Goal: Task Accomplishment & Management: Manage account settings

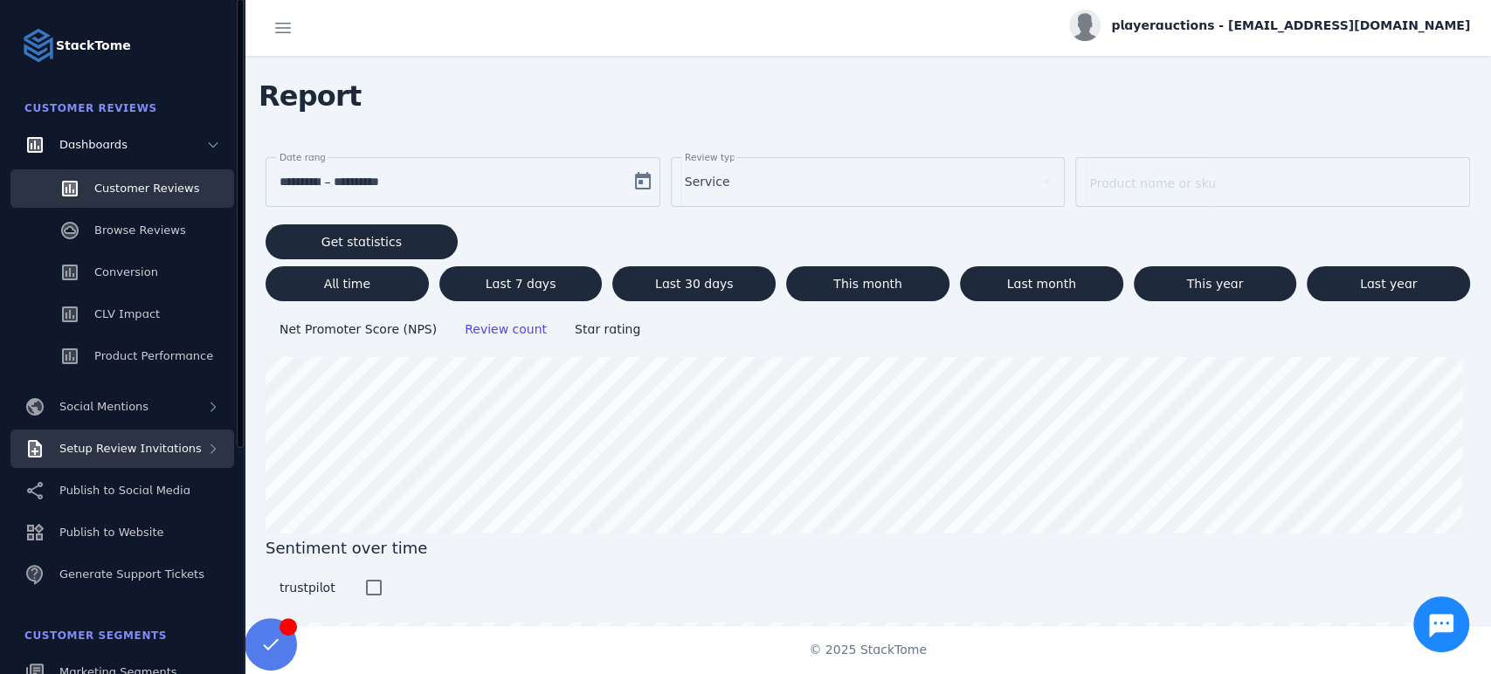
click at [135, 444] on span "Setup Review Invitations" at bounding box center [130, 448] width 142 height 13
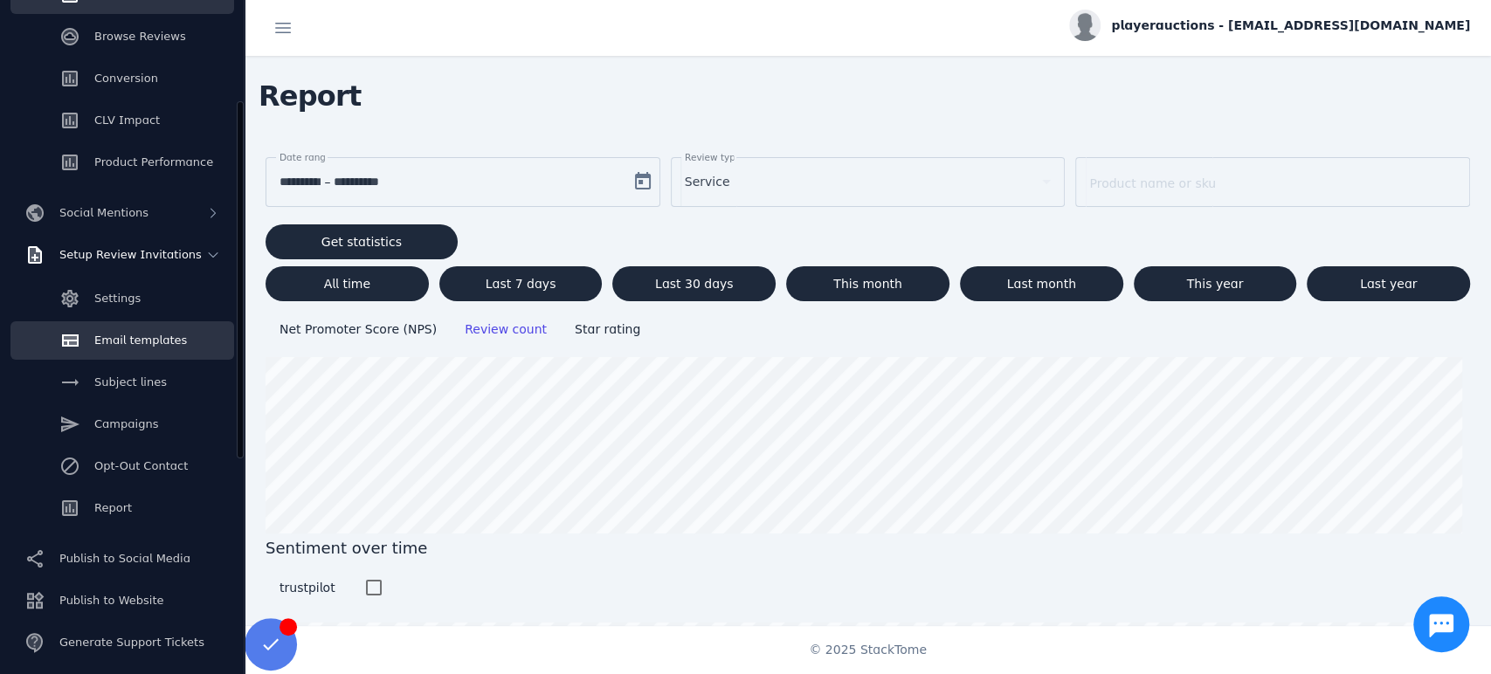
click at [140, 335] on span "Email templates" at bounding box center [140, 340] width 93 height 13
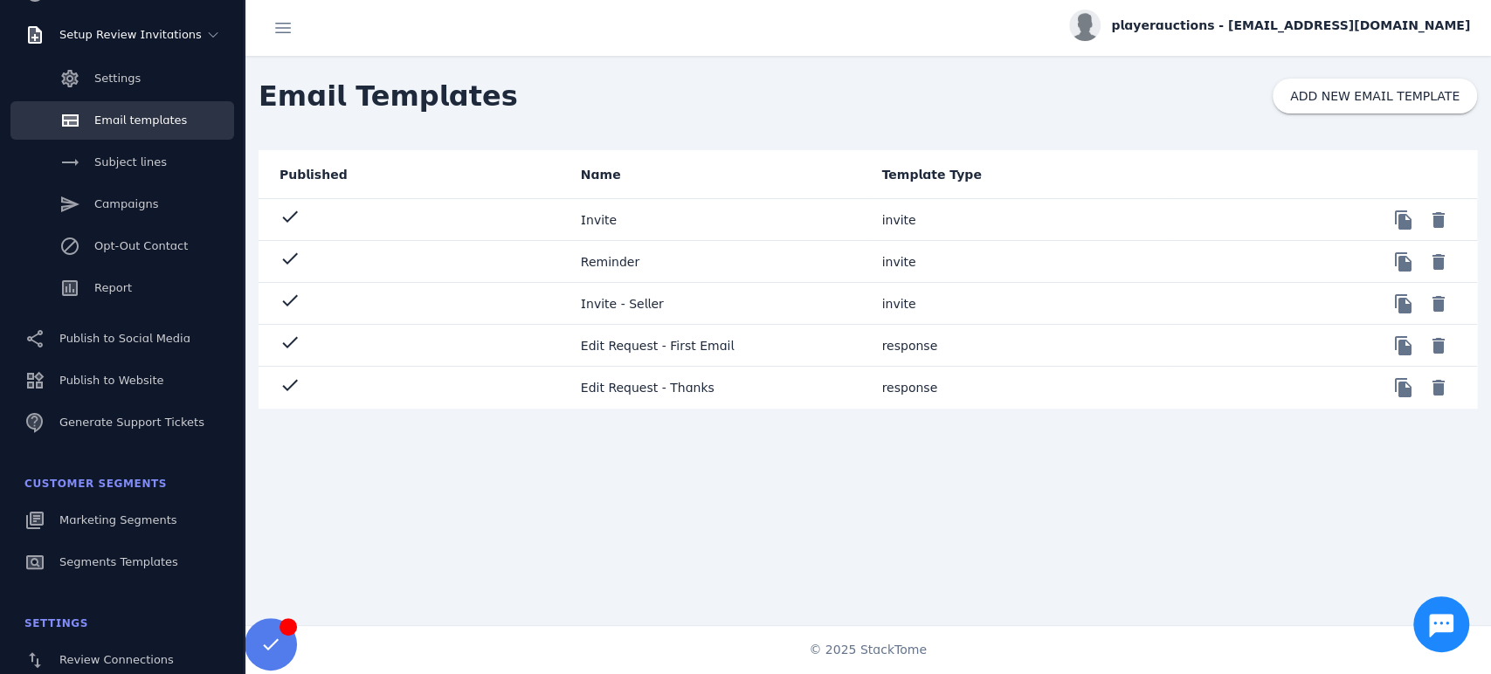
click at [674, 218] on mat-cell "Invite" at bounding box center [717, 220] width 301 height 42
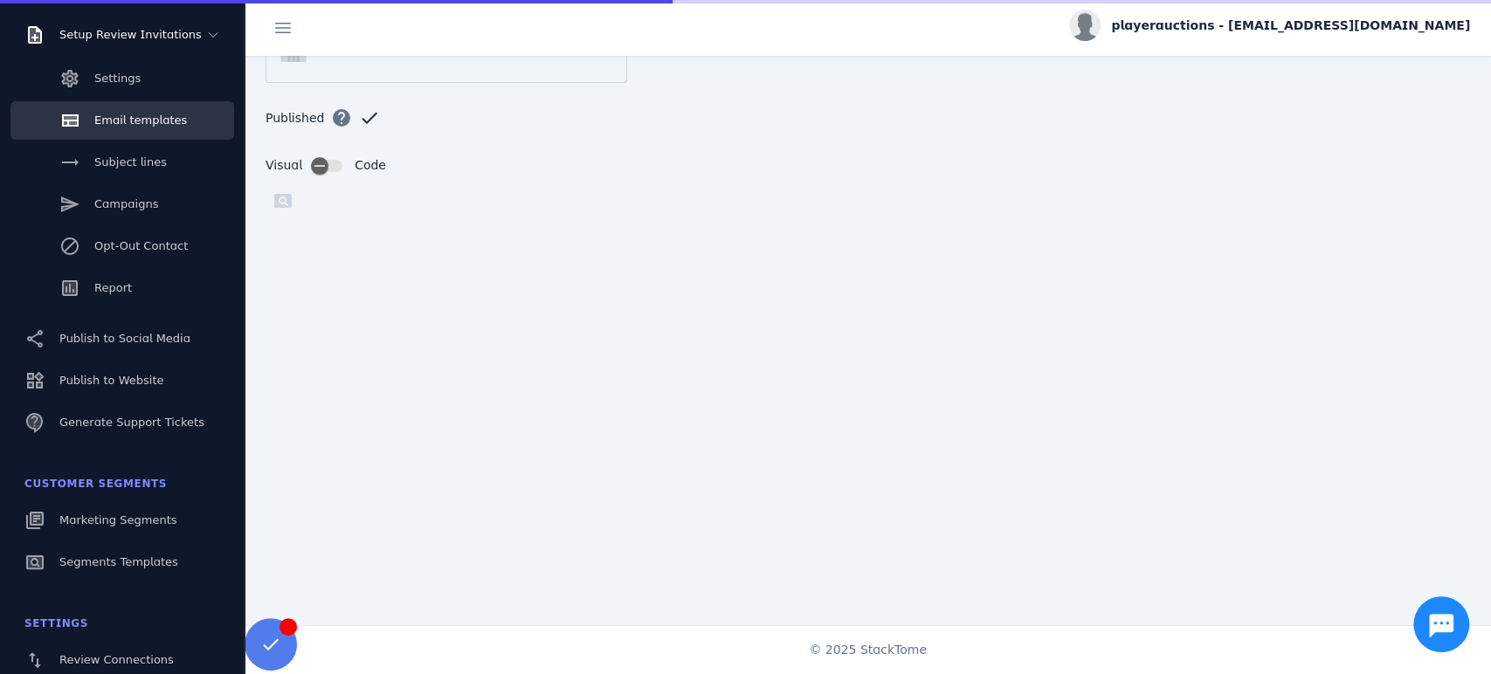
scroll to position [228, 0]
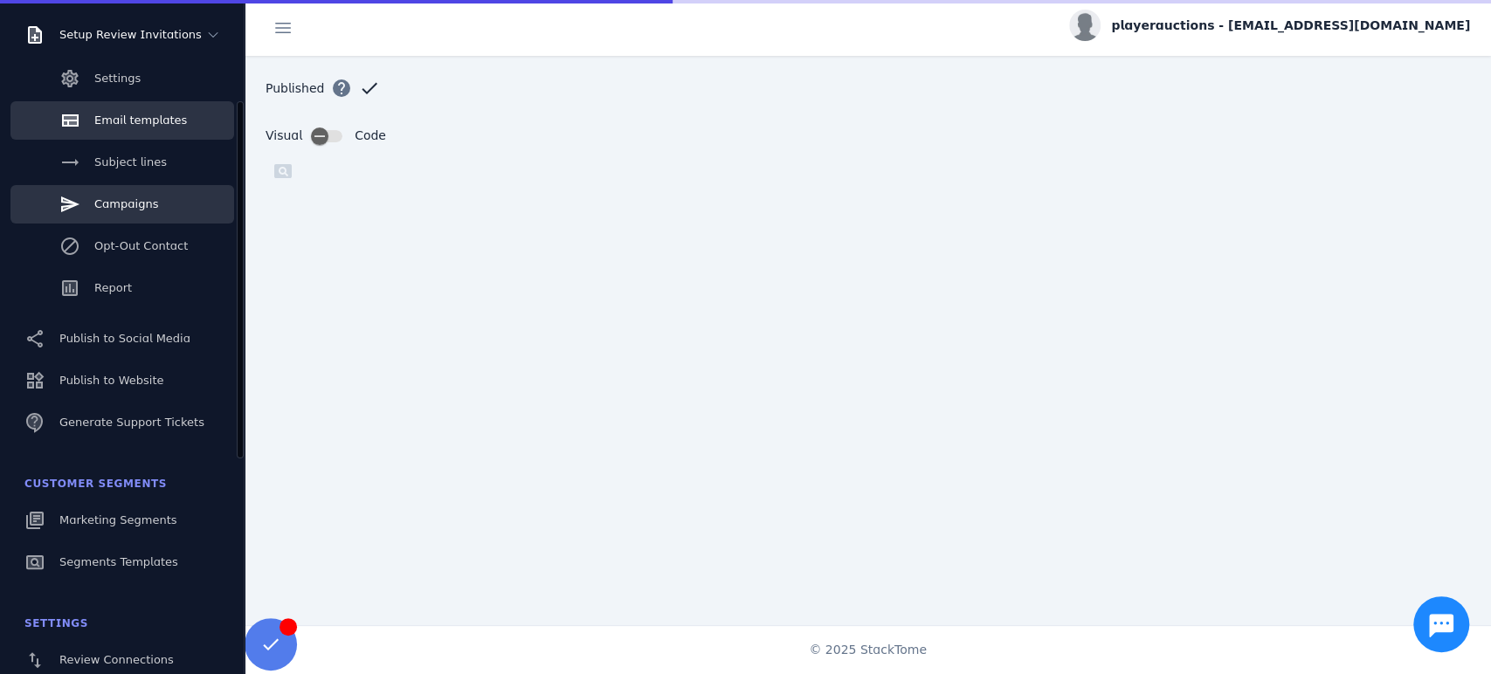
click at [139, 197] on span "Campaigns" at bounding box center [126, 203] width 64 height 13
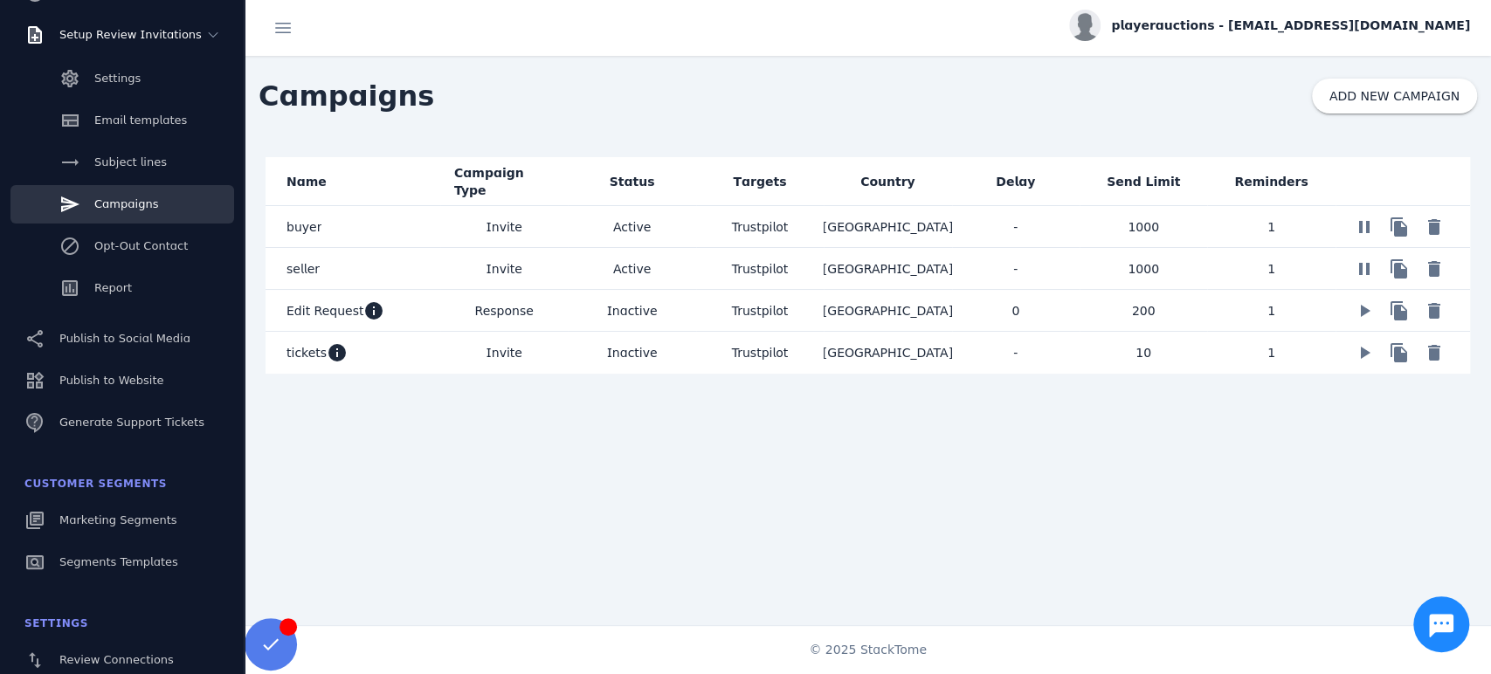
click at [503, 316] on span "Response" at bounding box center [504, 311] width 59 height 21
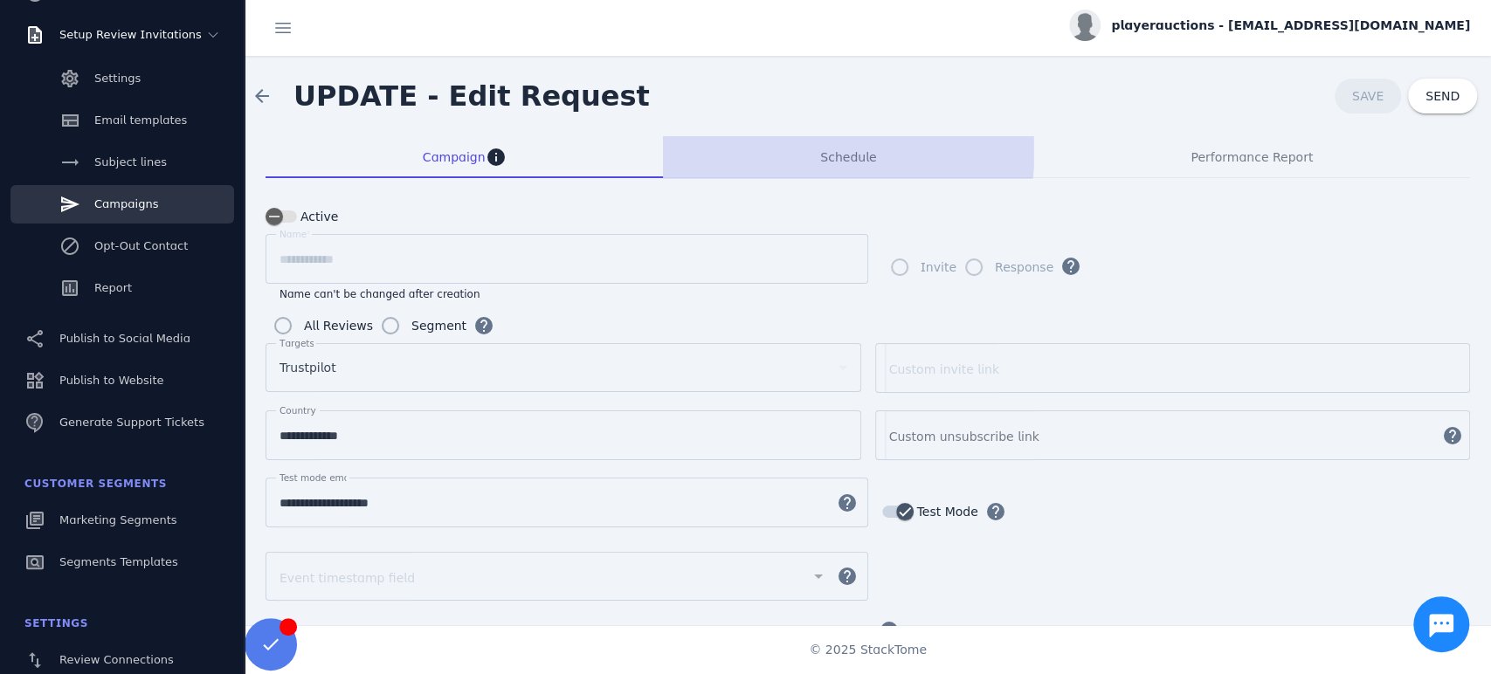
click at [844, 151] on span "Schedule" at bounding box center [848, 157] width 56 height 12
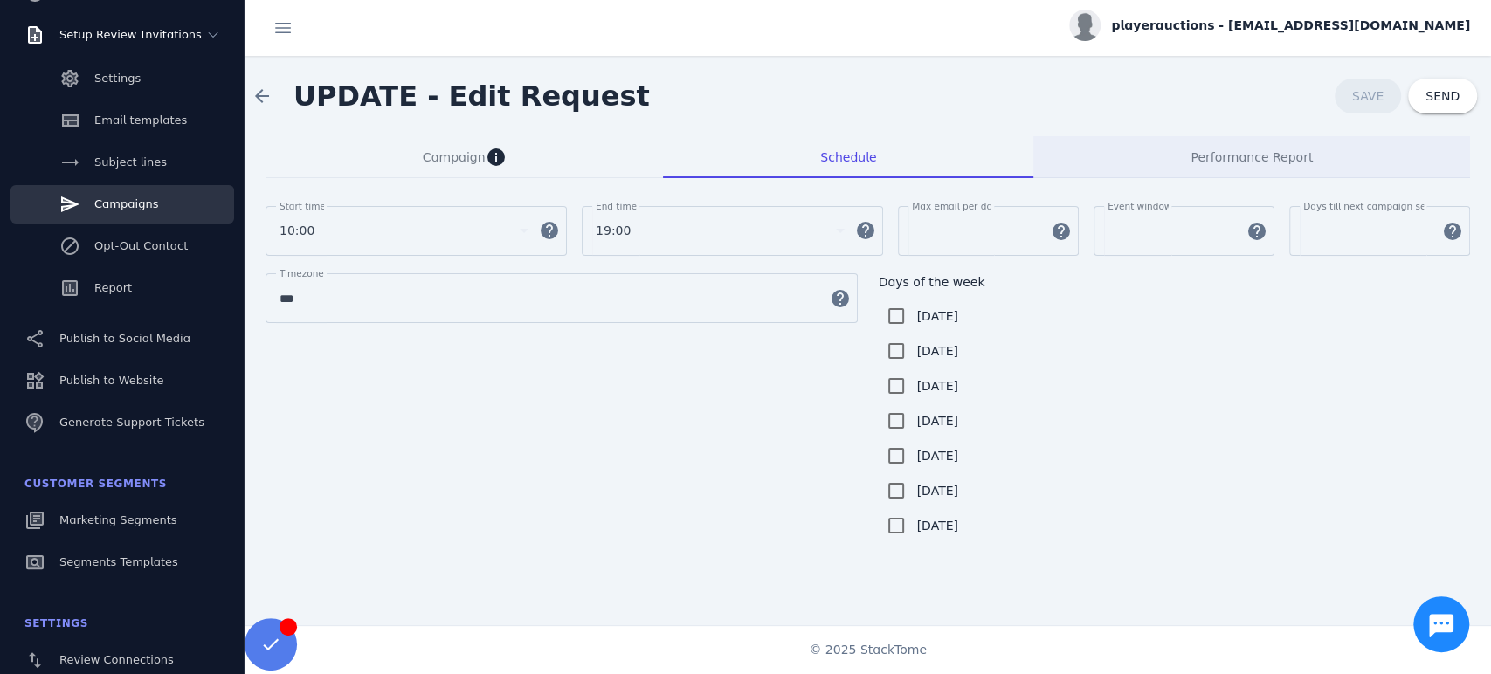
click at [1209, 151] on span "Performance Report" at bounding box center [1252, 157] width 122 height 12
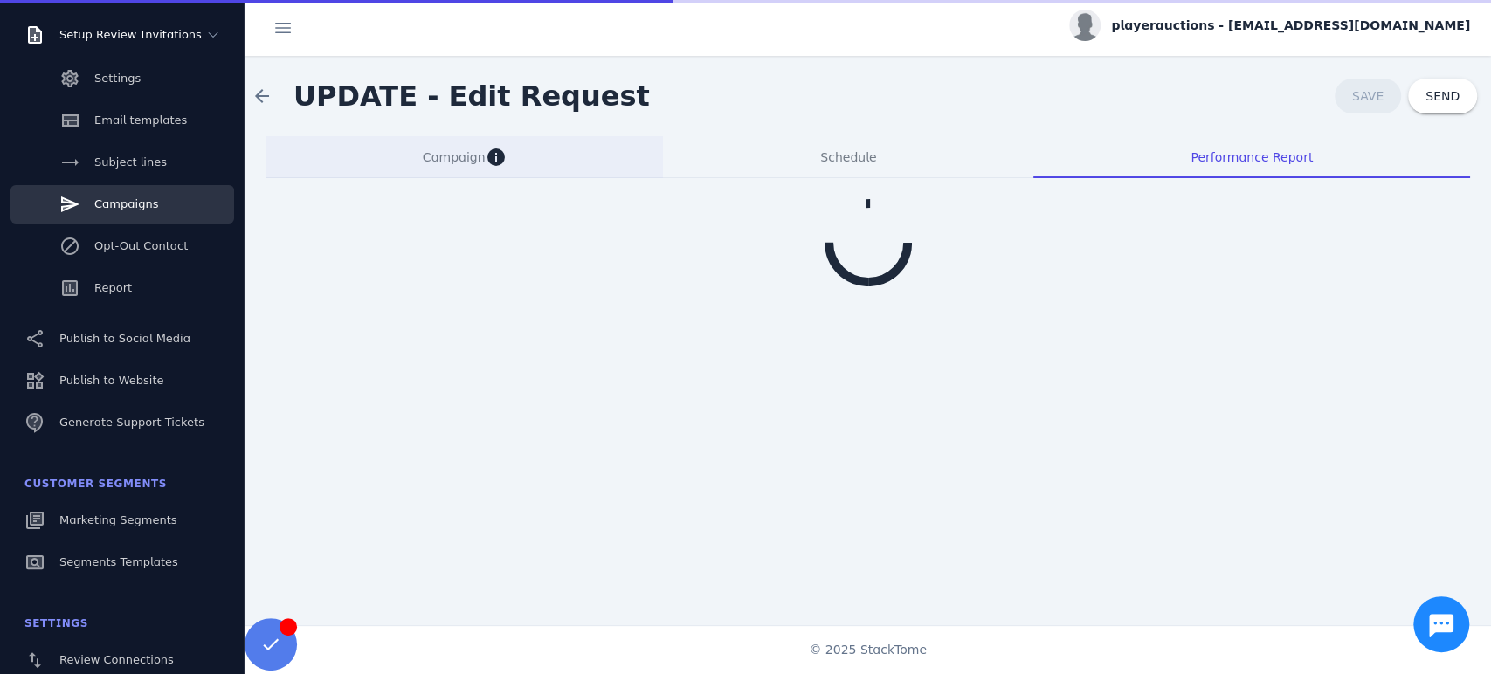
click at [450, 159] on span "Campaign" at bounding box center [454, 157] width 63 height 12
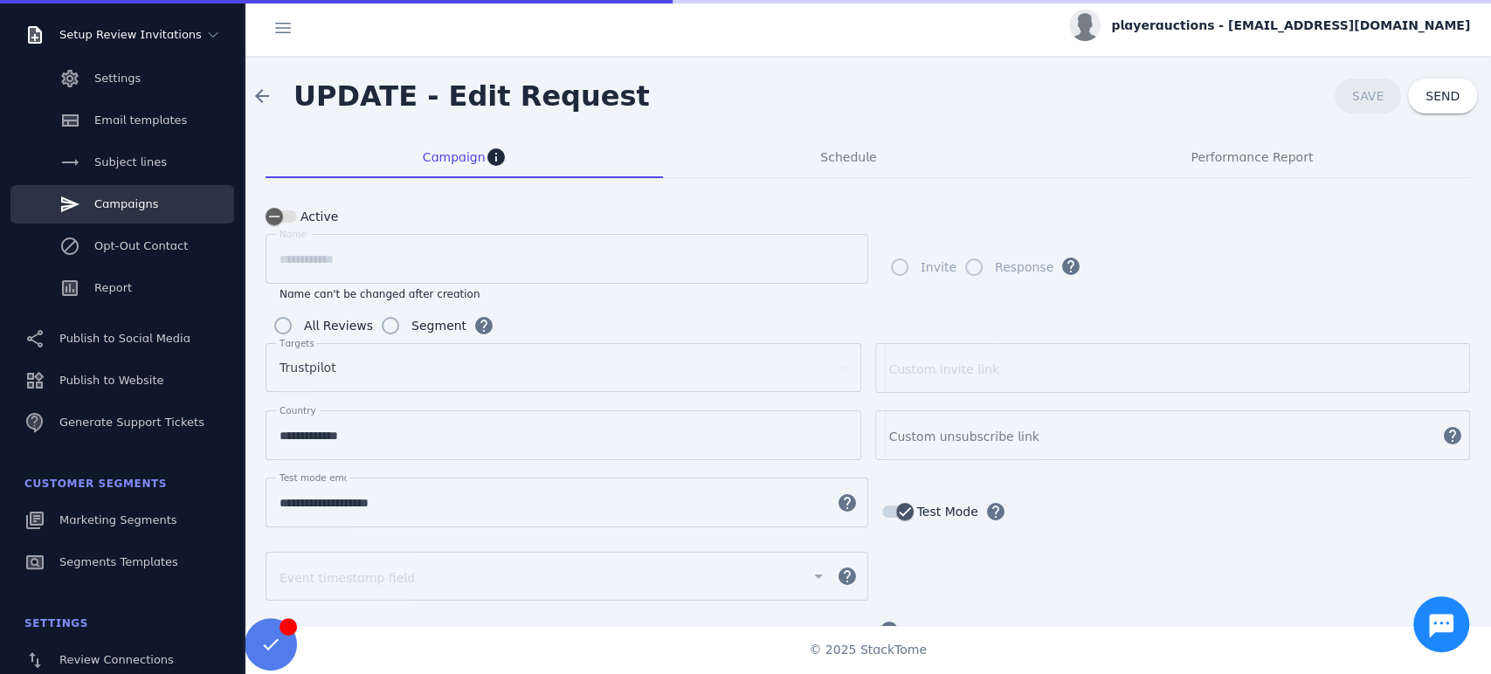
scroll to position [251, 0]
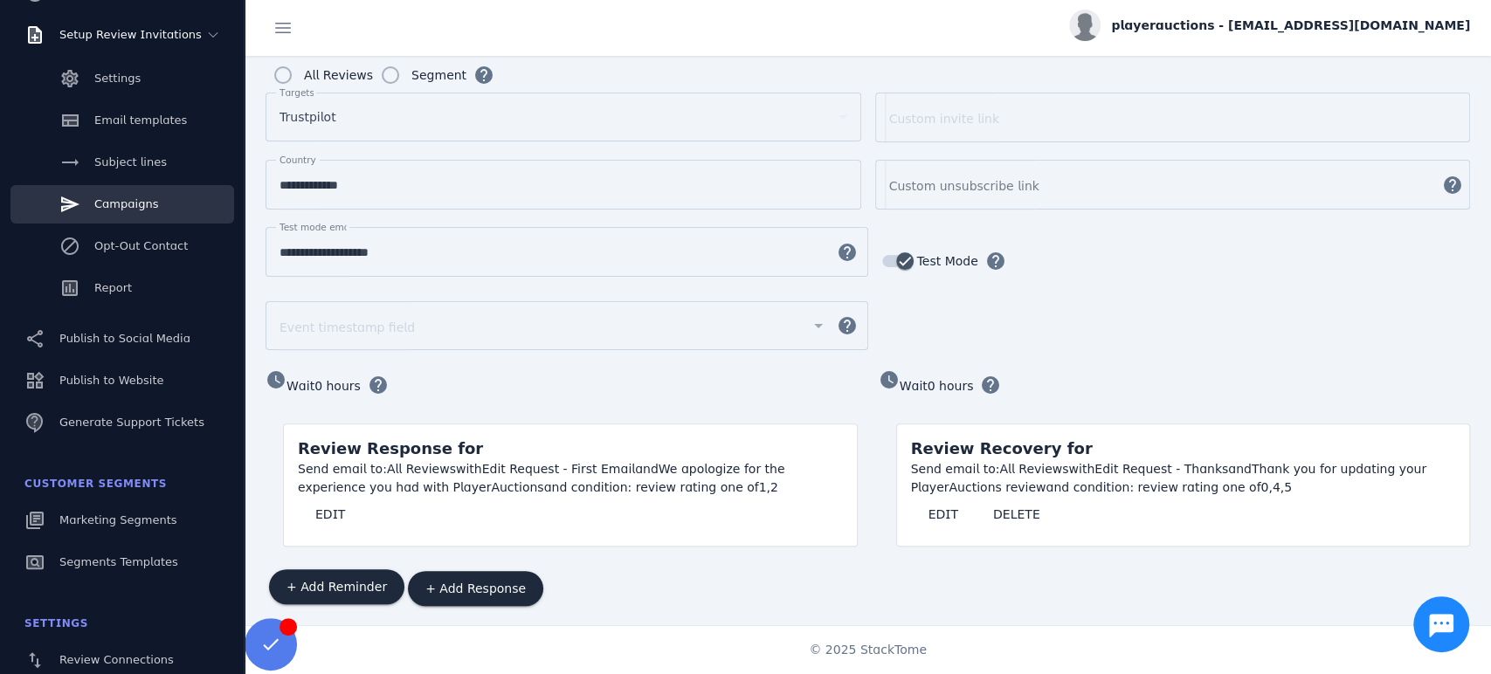
click at [641, 322] on mat-form-field "Event timestamp field help" at bounding box center [567, 334] width 603 height 66
click at [315, 508] on span "EDIT" at bounding box center [330, 514] width 30 height 12
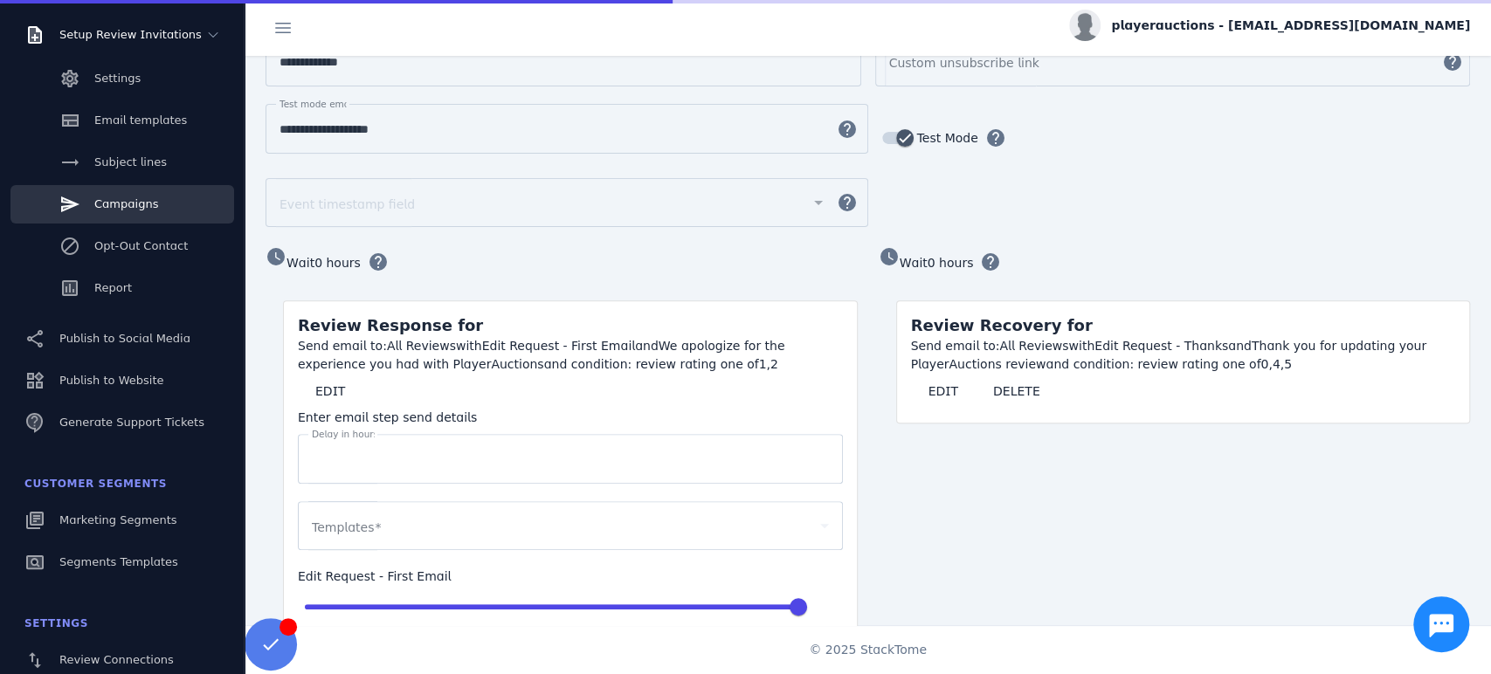
scroll to position [542, 0]
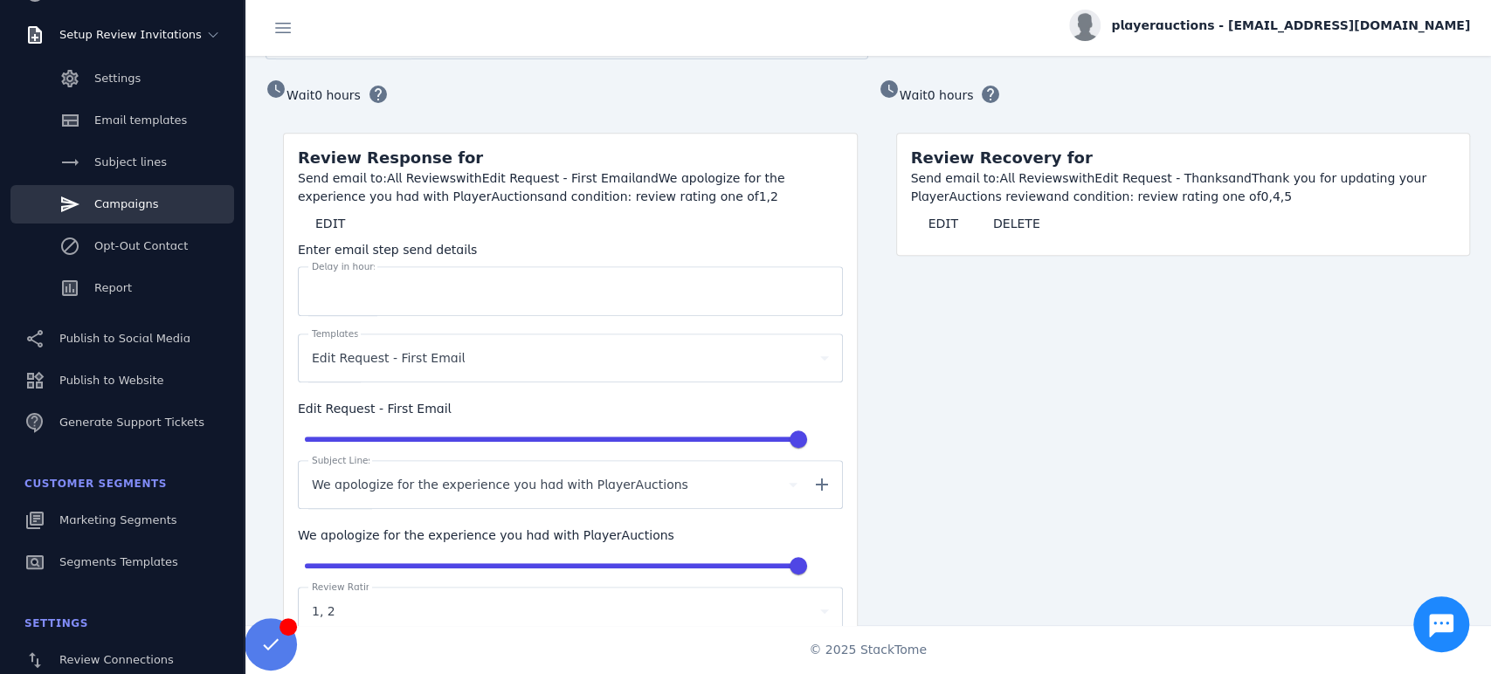
click at [490, 348] on div "Edit Request - First Email" at bounding box center [562, 358] width 501 height 21
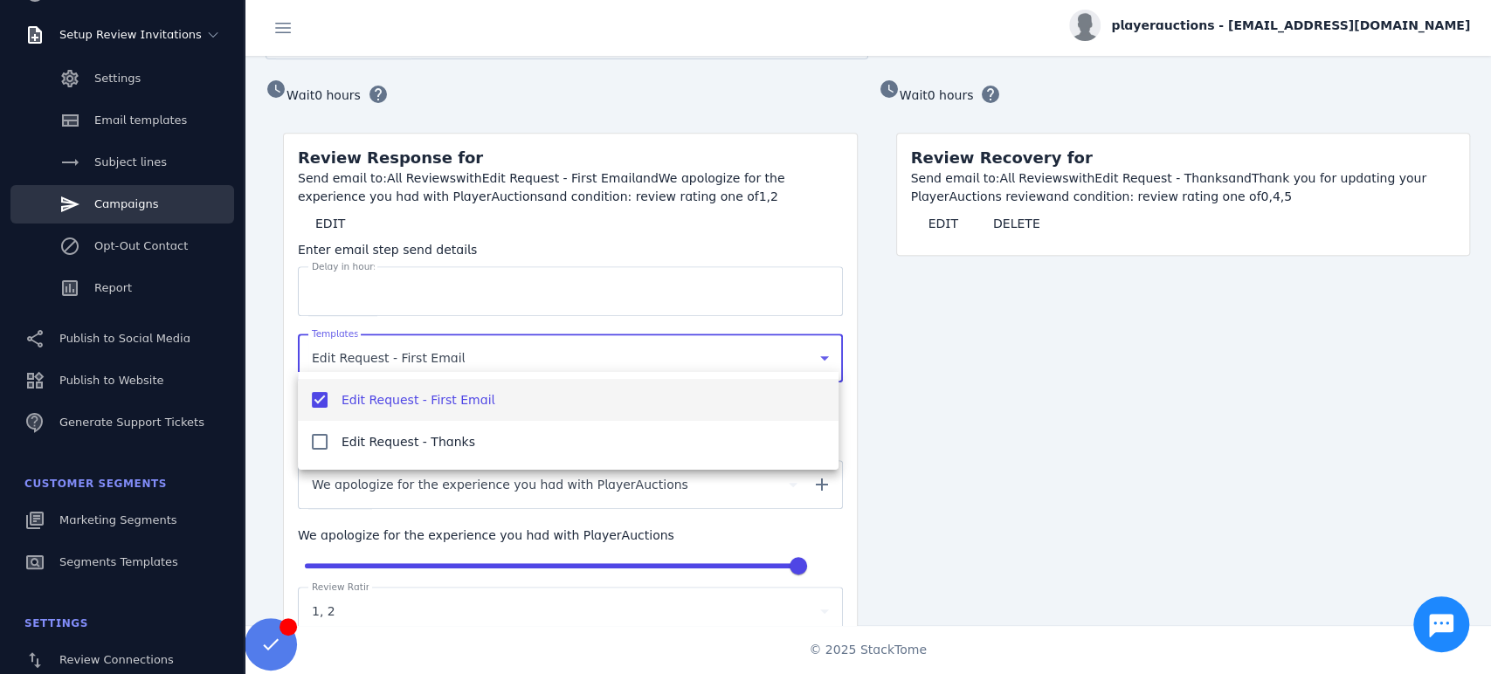
click at [119, 129] on div at bounding box center [745, 337] width 1491 height 674
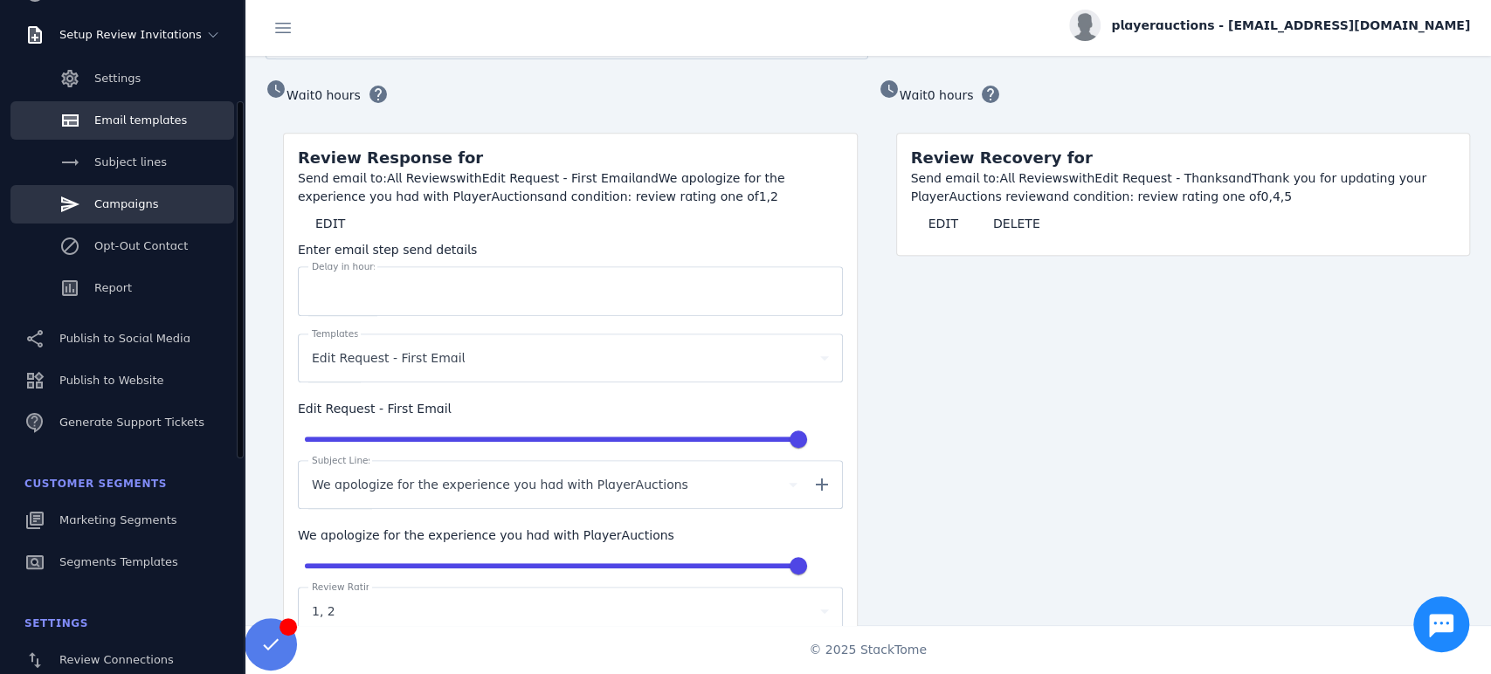
click at [119, 128] on div "Email templates" at bounding box center [140, 120] width 93 height 17
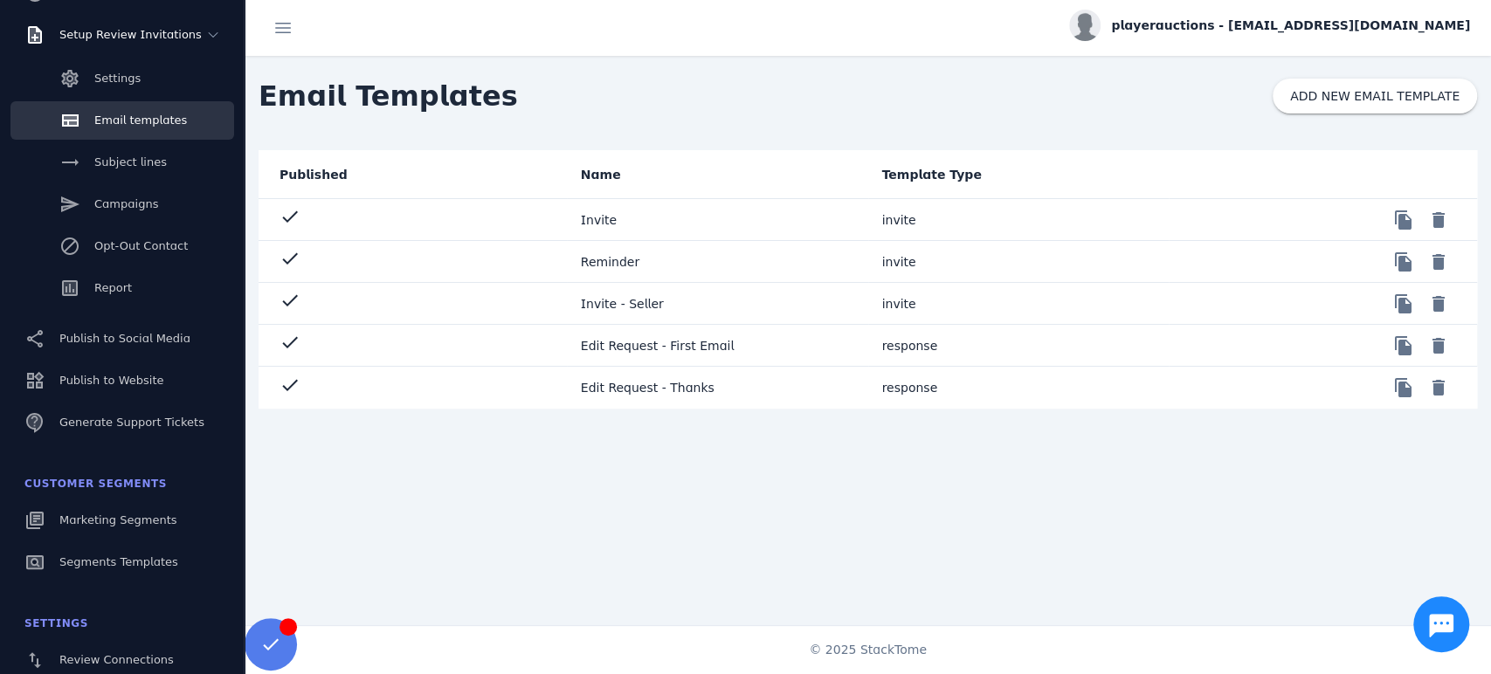
click at [671, 346] on mat-cell "Edit Request - First Email" at bounding box center [717, 346] width 301 height 42
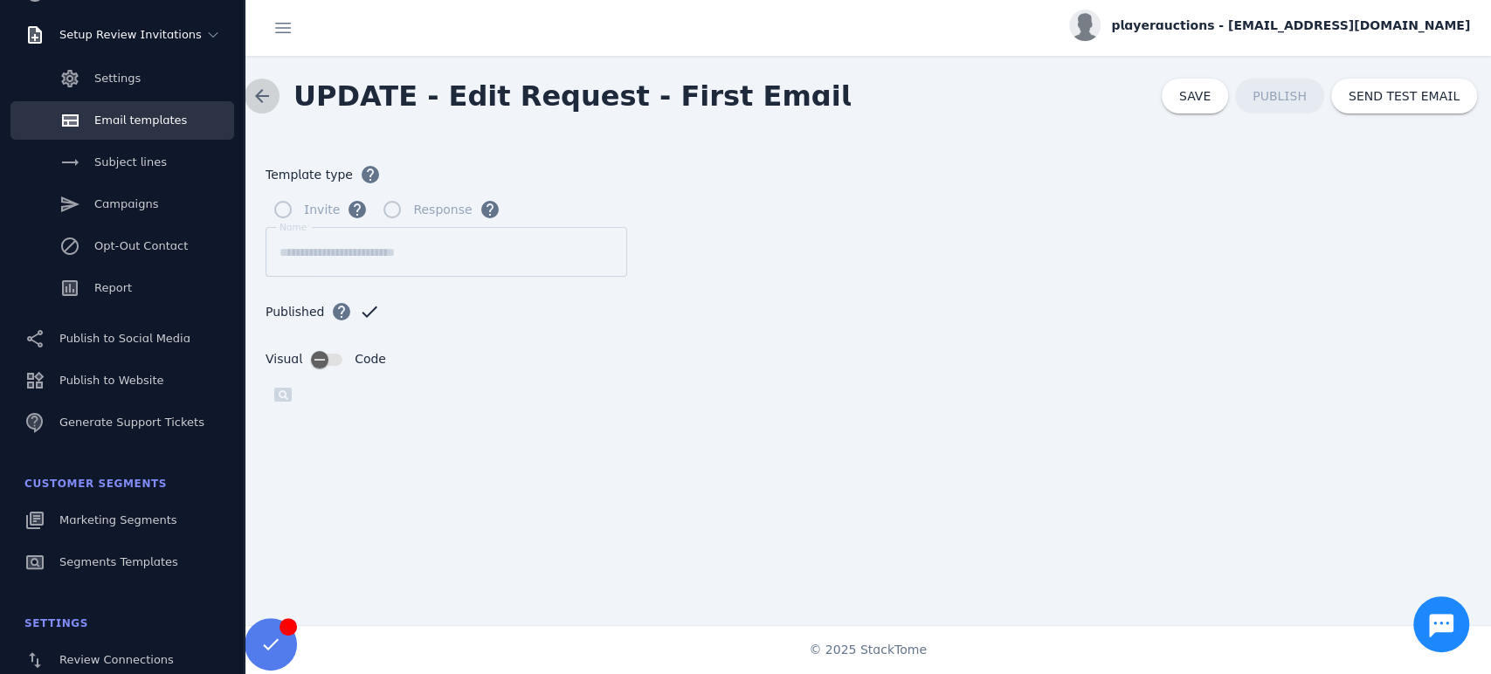
click at [269, 99] on span at bounding box center [262, 96] width 42 height 42
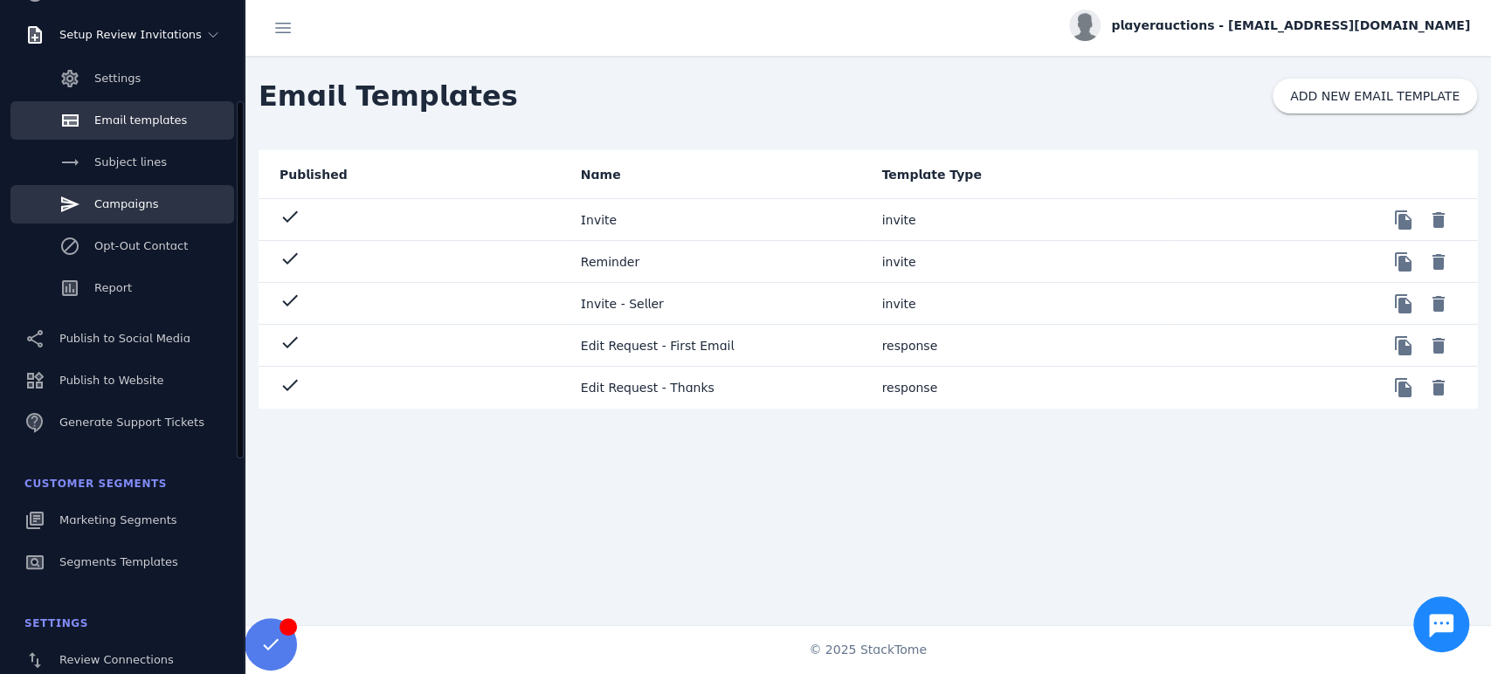
click at [94, 216] on link "Campaigns" at bounding box center [122, 204] width 224 height 38
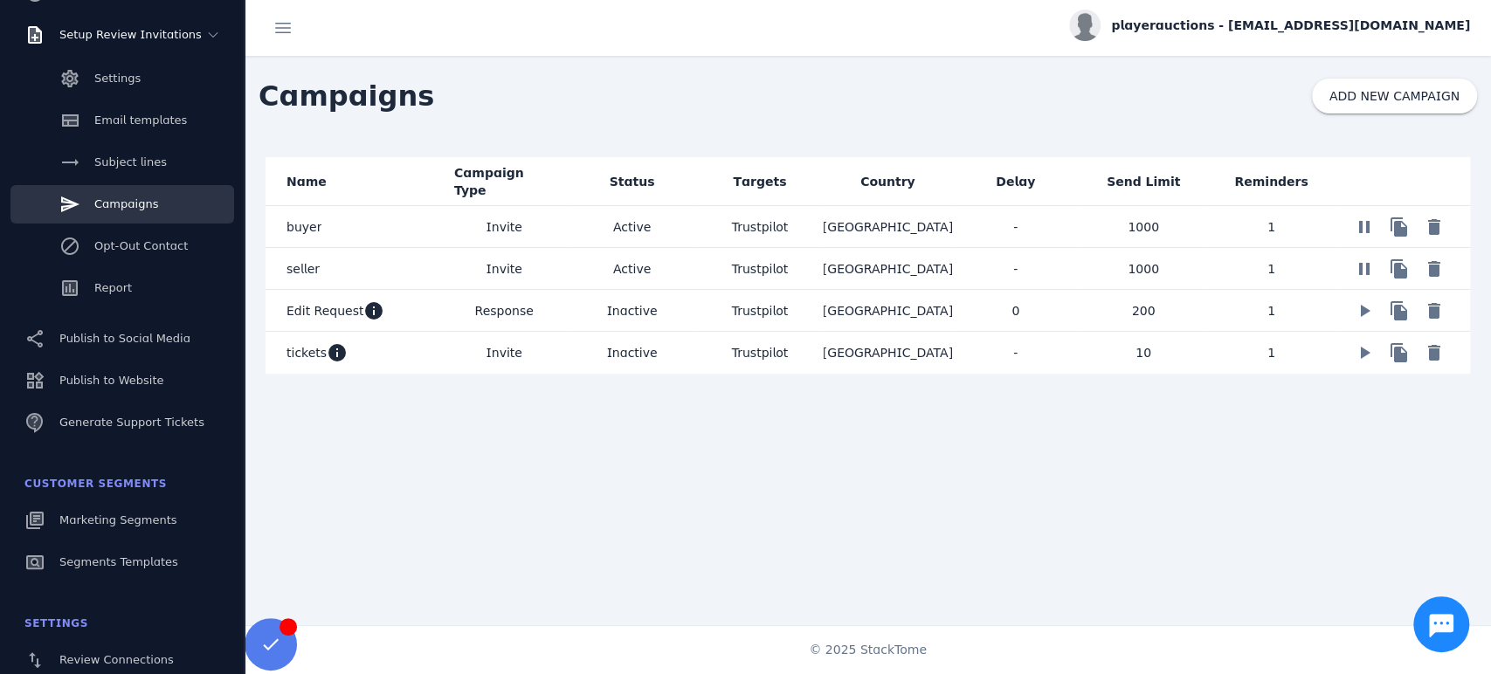
click at [524, 307] on span "Response" at bounding box center [504, 311] width 59 height 21
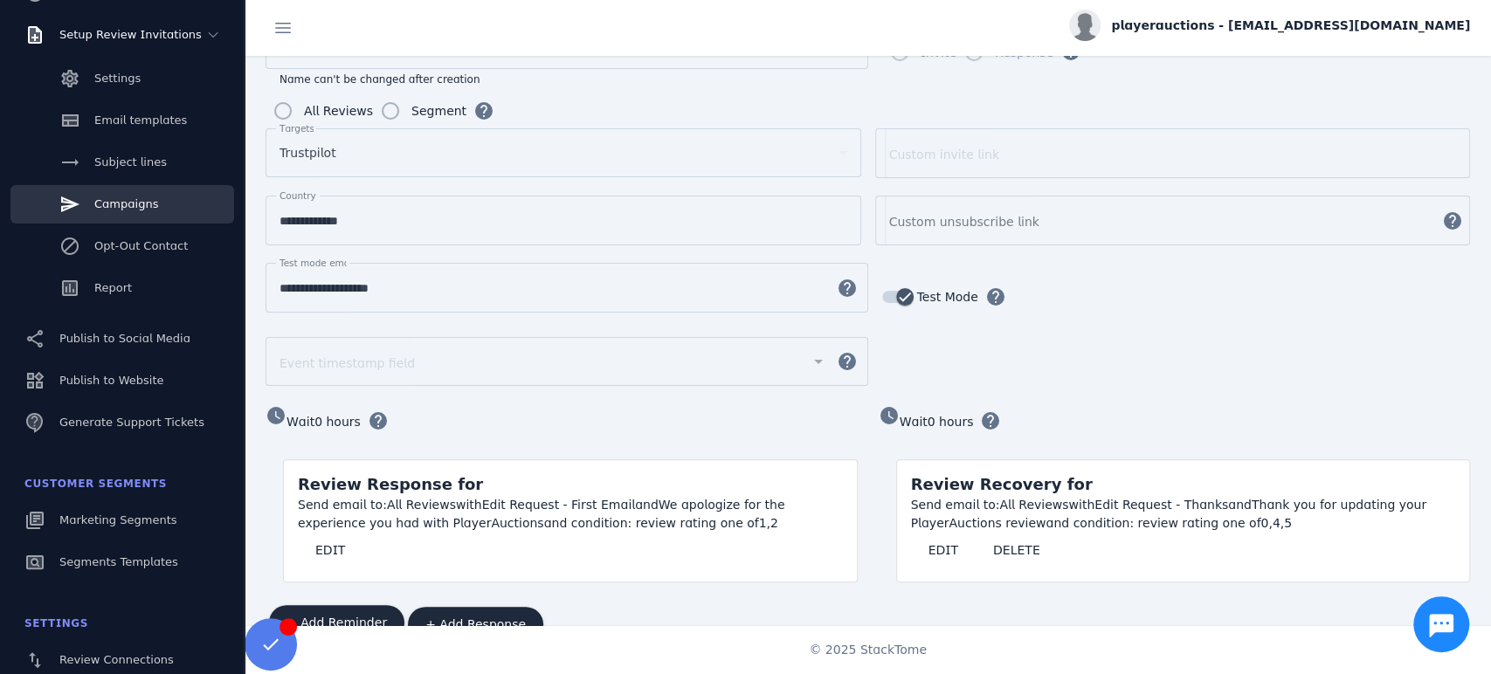
scroll to position [251, 0]
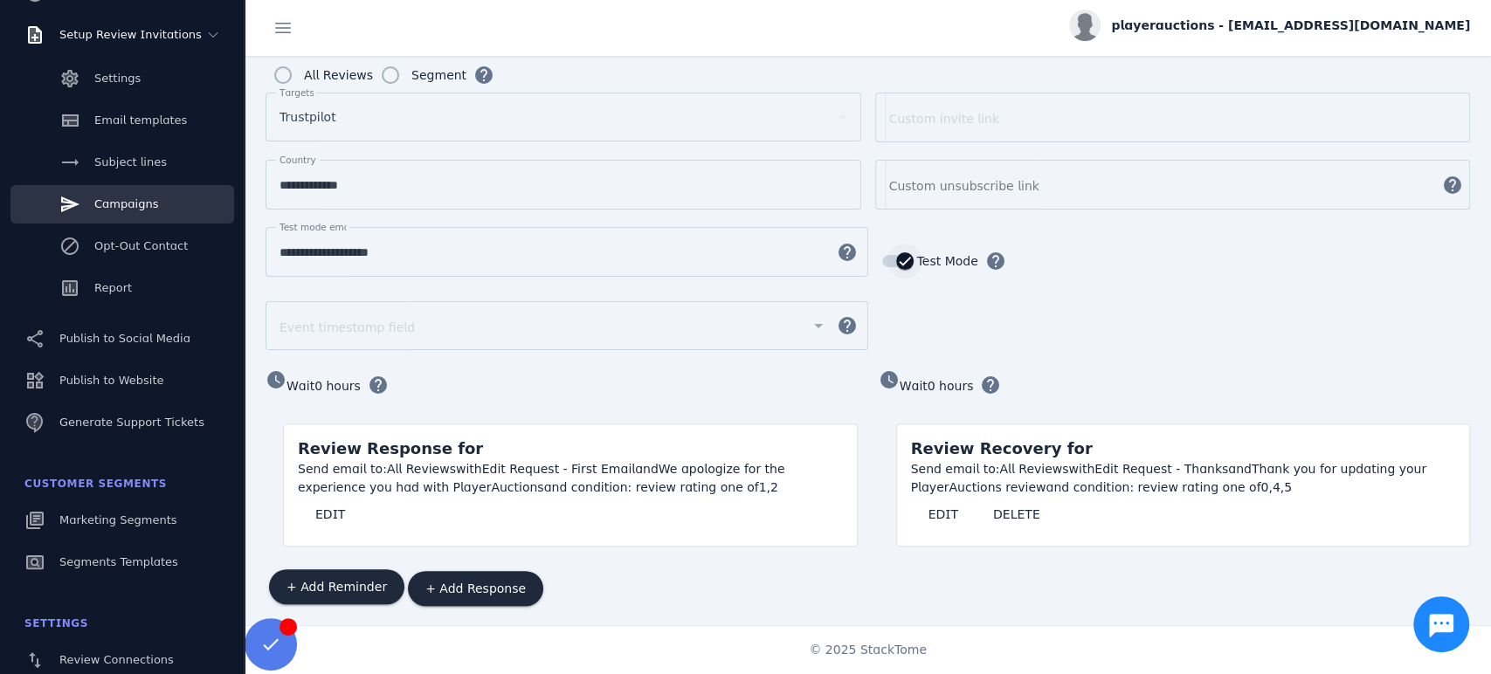
click at [882, 255] on div "button" at bounding box center [897, 261] width 31 height 12
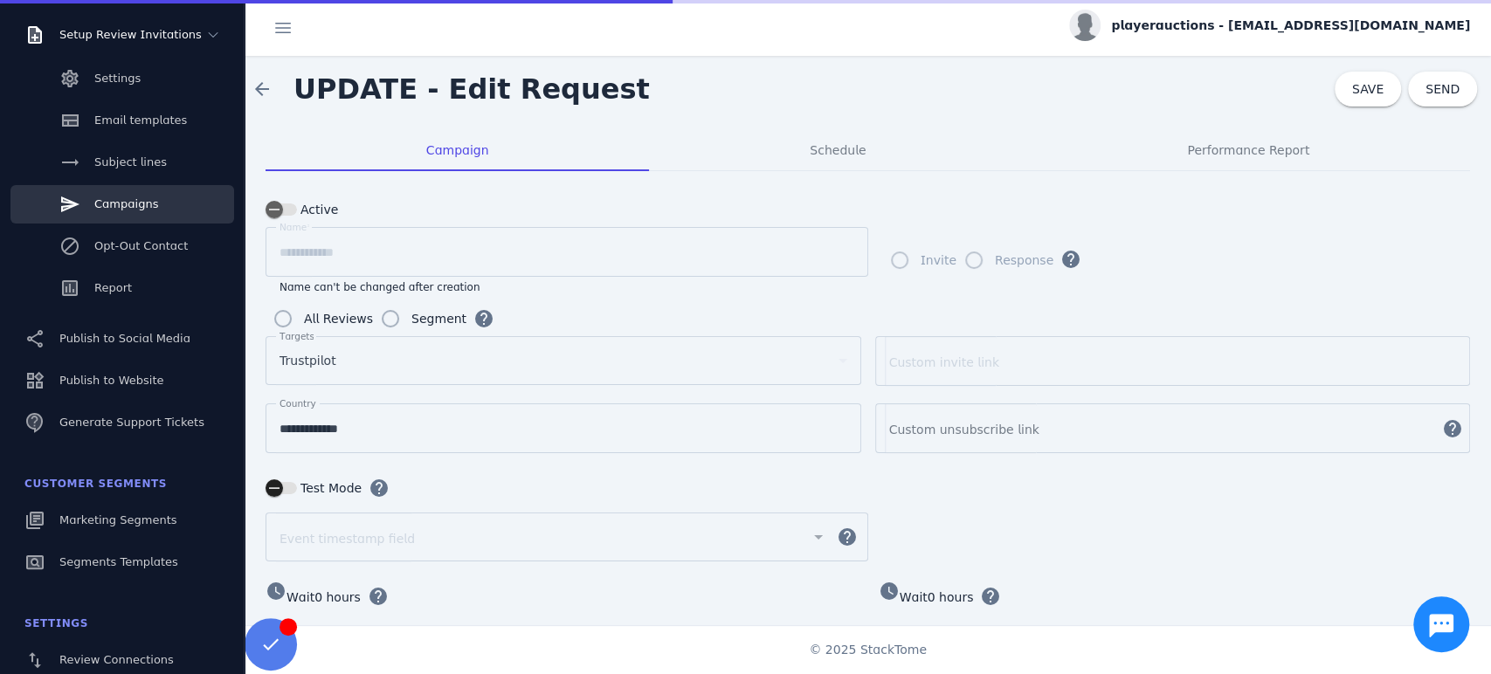
scroll to position [0, 0]
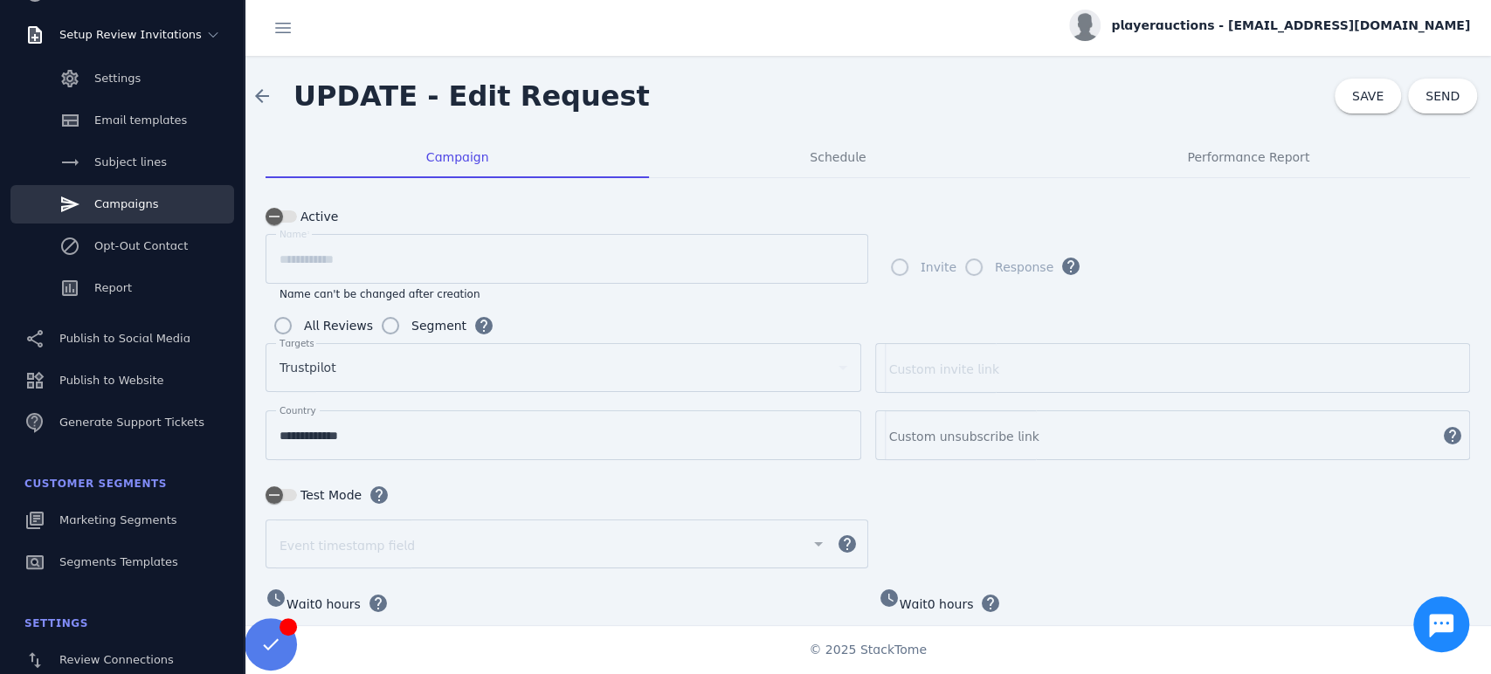
click at [1329, 83] on div "arrow_back UPDATE - Edit Request SAVE SEND" at bounding box center [868, 96] width 1247 height 80
click at [1352, 91] on span "SAVE" at bounding box center [1367, 96] width 31 height 14
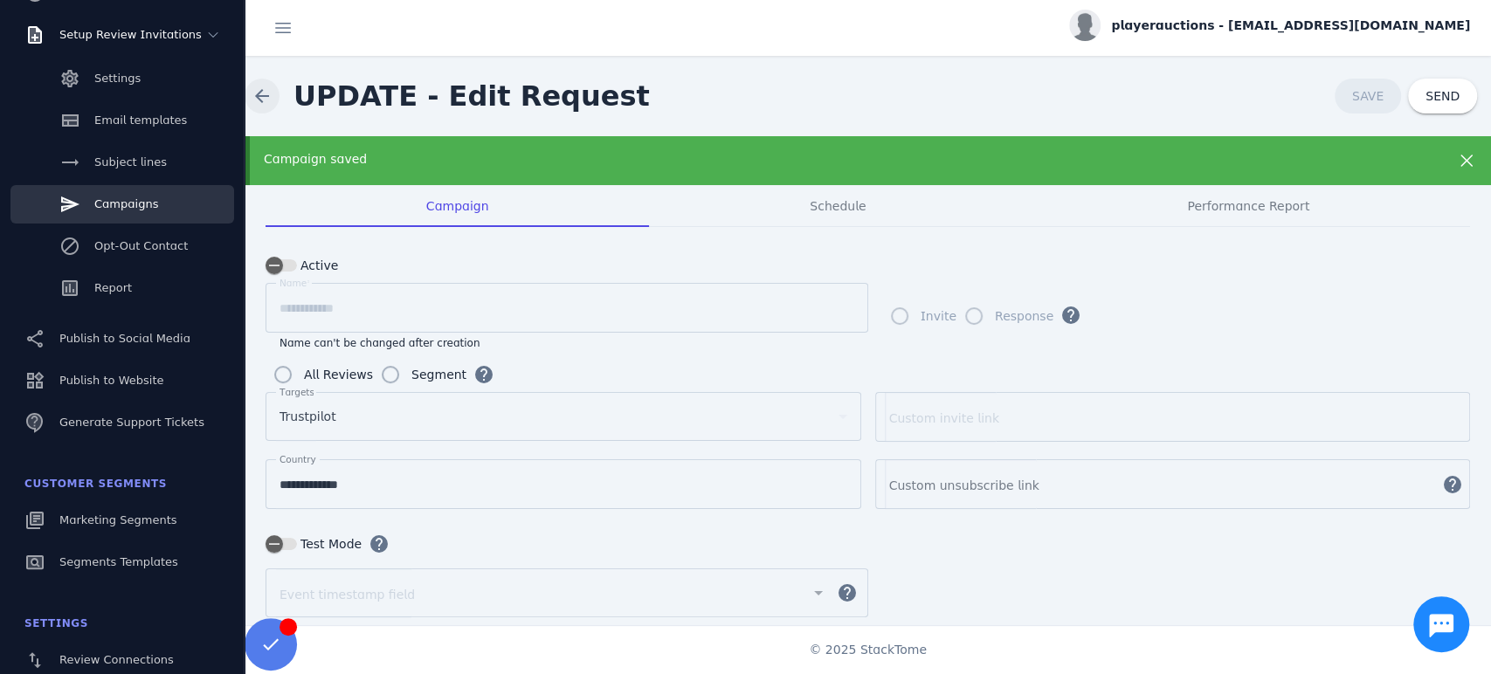
click at [245, 87] on span at bounding box center [262, 96] width 42 height 42
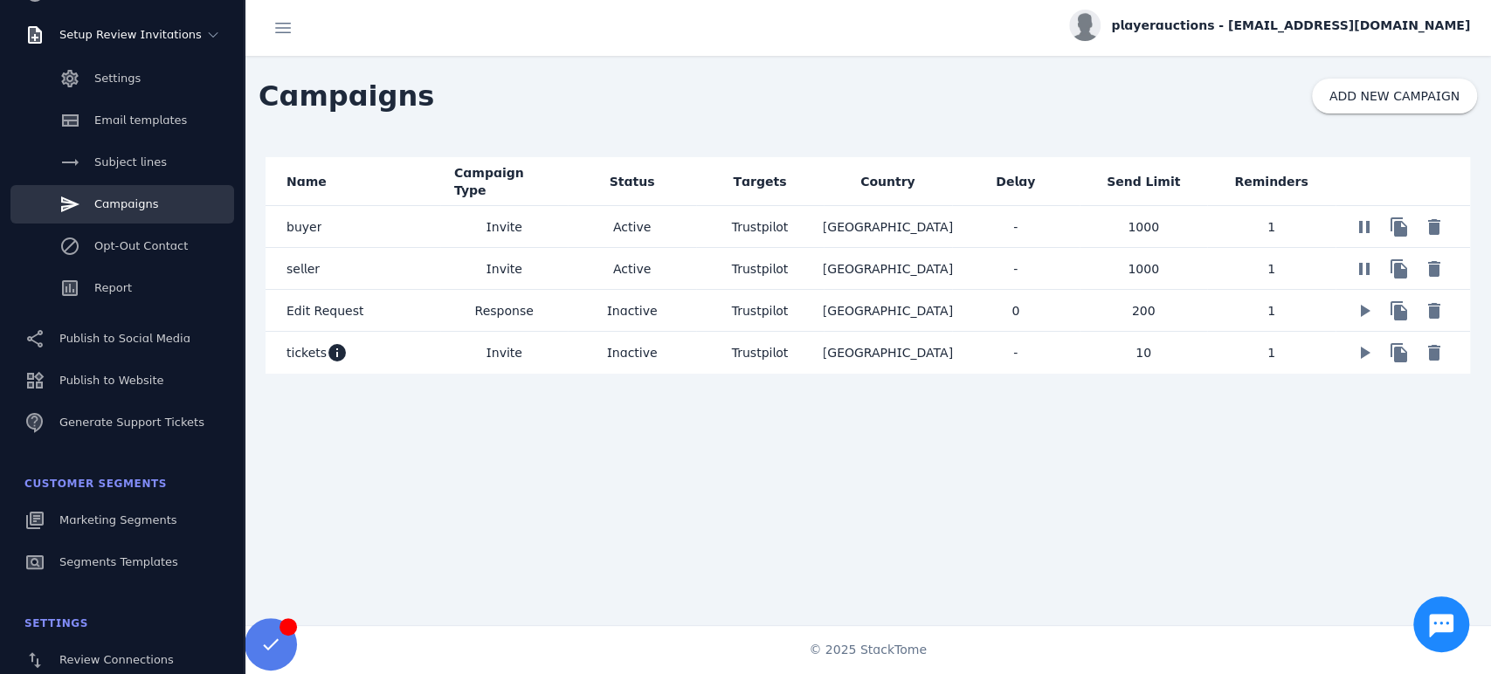
click at [783, 302] on mat-cell "Trustpilot" at bounding box center [760, 311] width 128 height 42
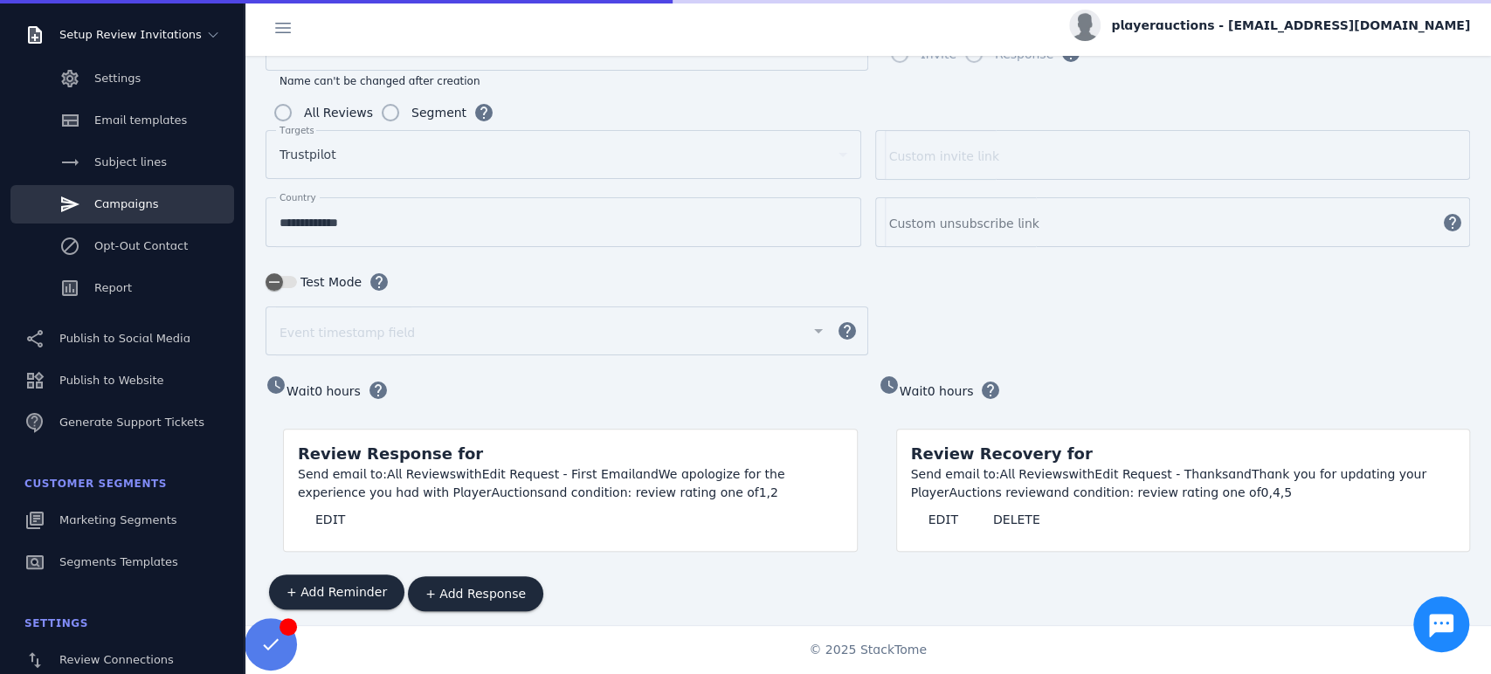
scroll to position [220, 0]
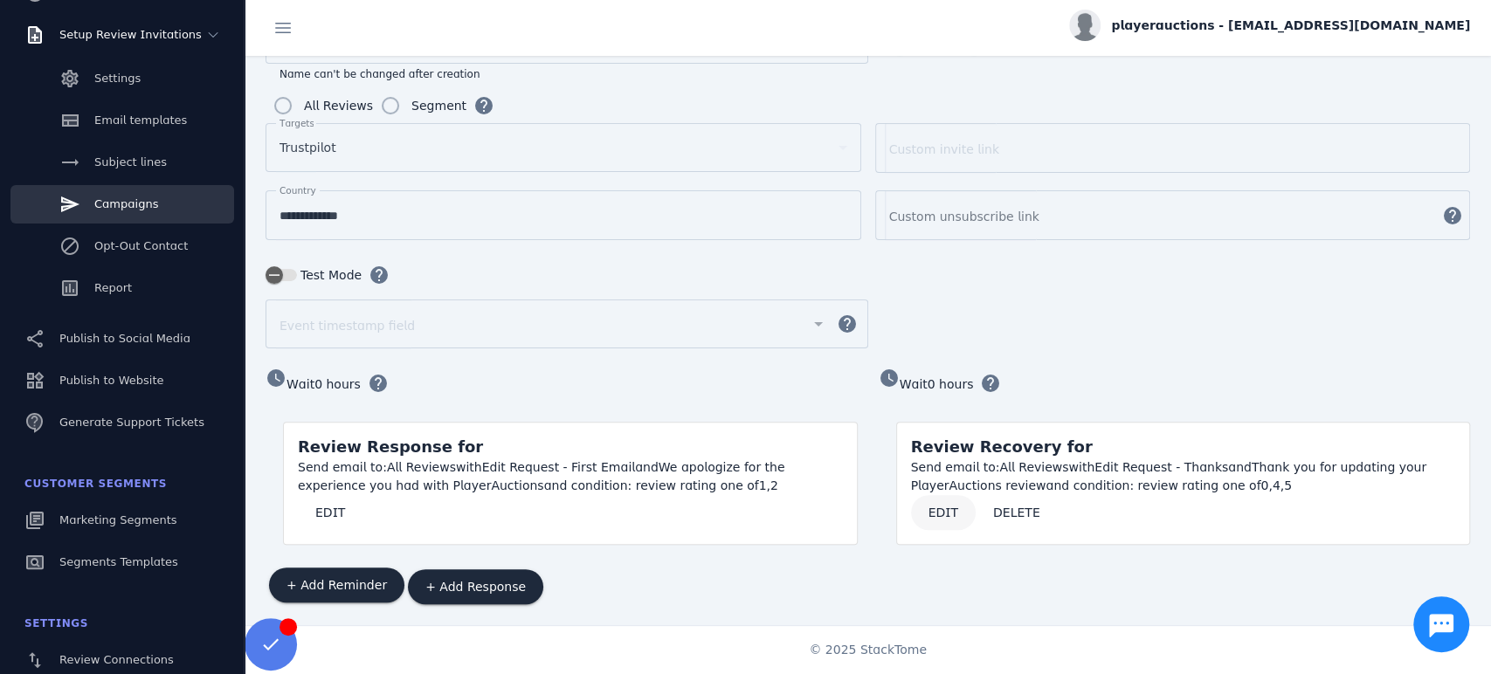
click at [916, 505] on span at bounding box center [943, 513] width 65 height 42
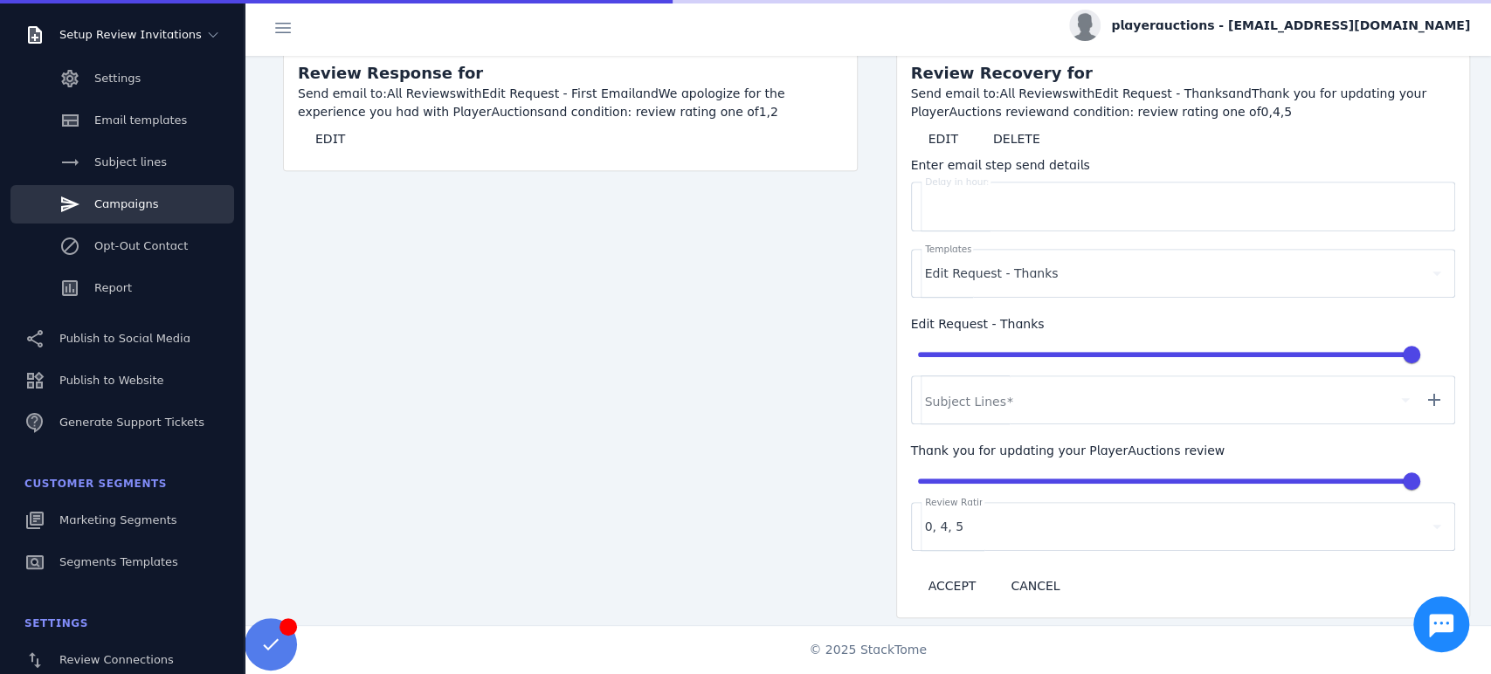
scroll to position [608, 0]
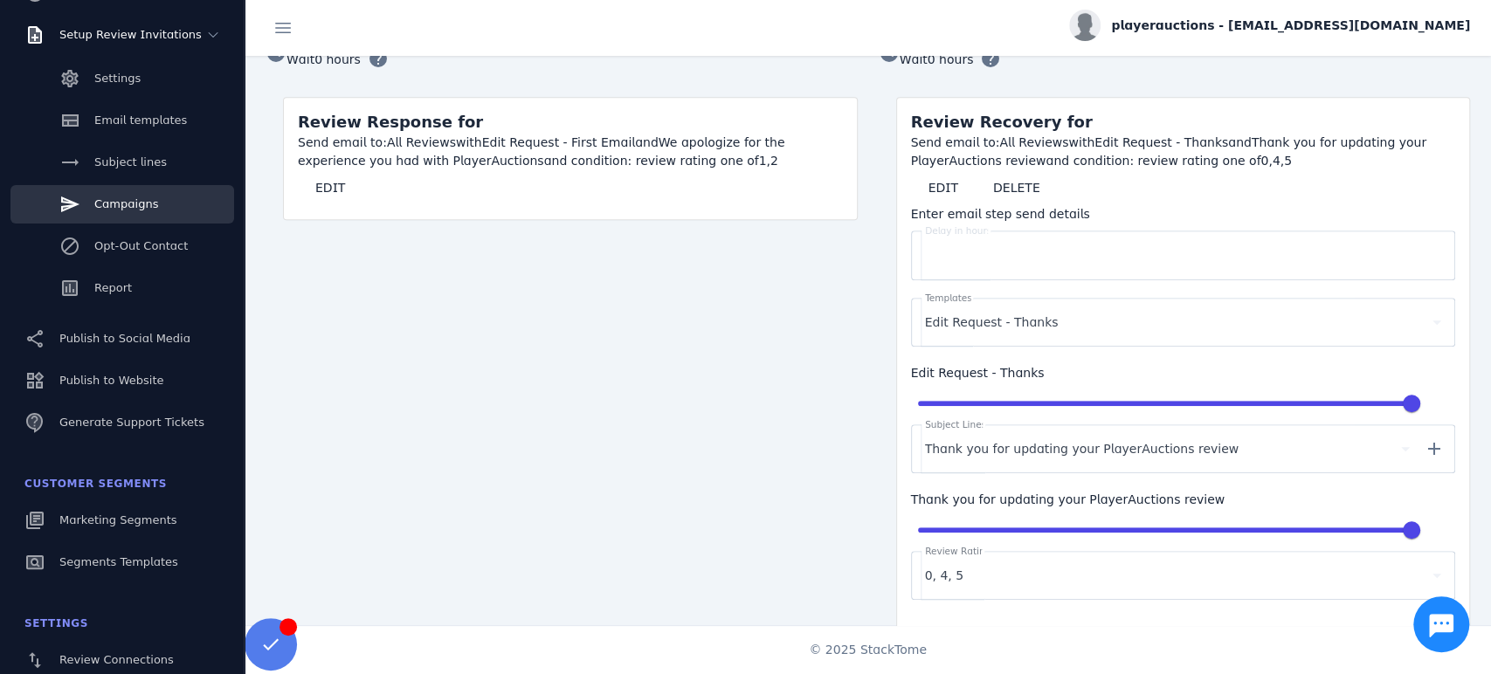
click at [798, 379] on div "watch_later Wait 0 hours help Review Response for Send email to: All Reviews wi…" at bounding box center [562, 354] width 592 height 626
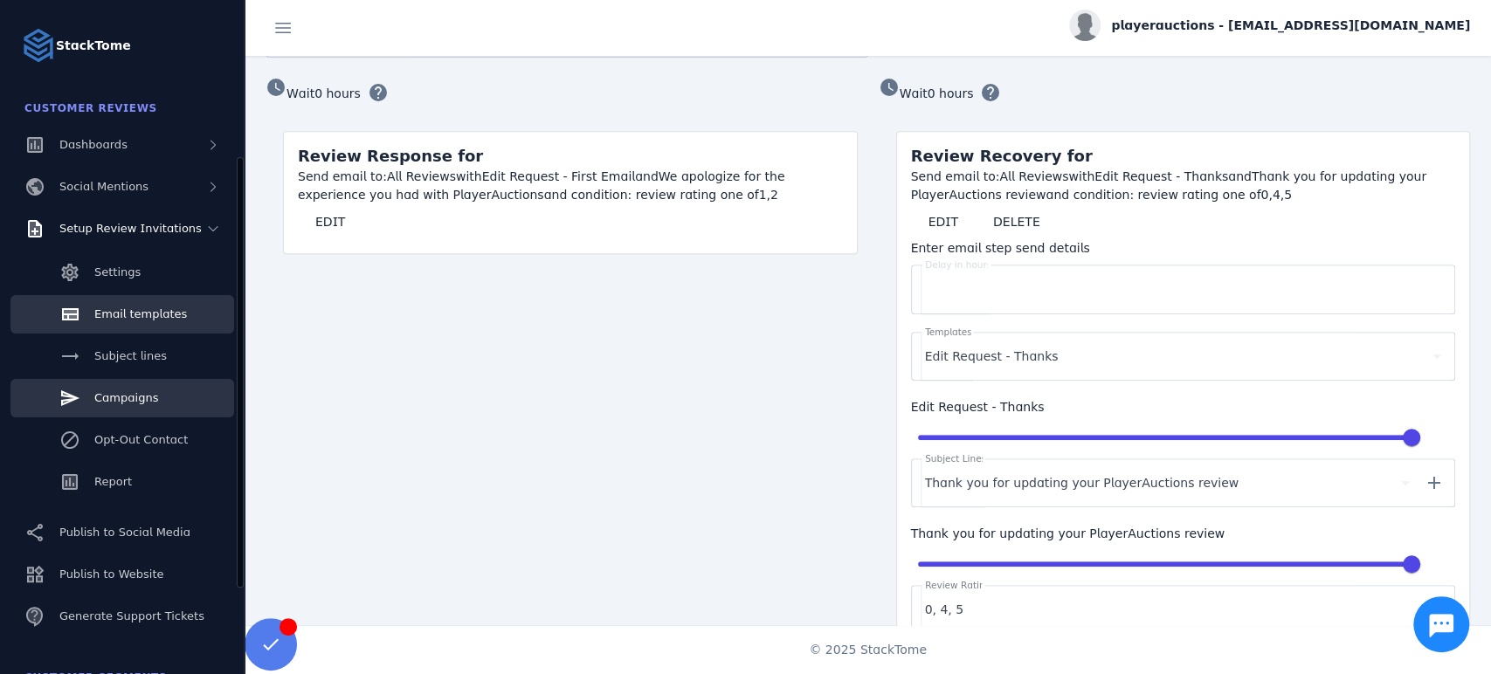
scroll to position [97, 0]
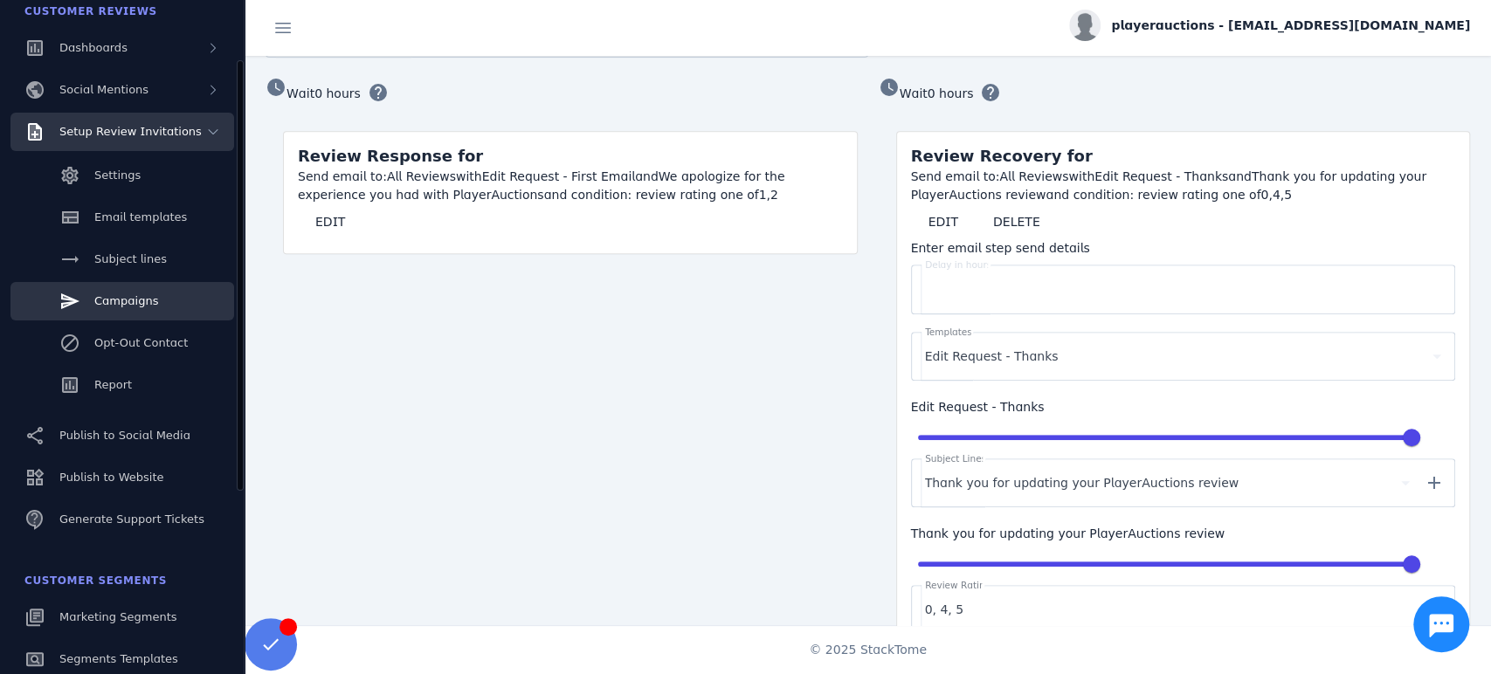
click at [161, 145] on div "Setup Review Invitations" at bounding box center [122, 132] width 224 height 38
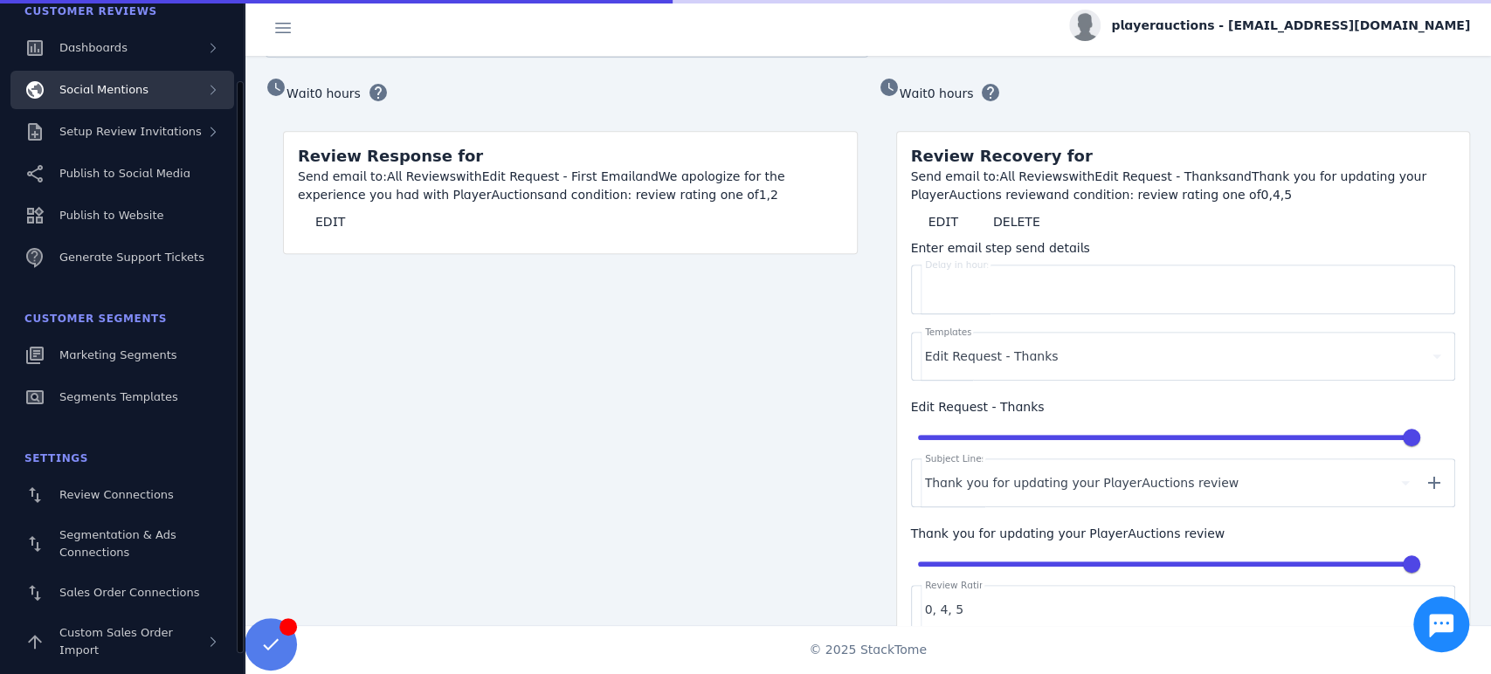
click at [160, 96] on div "Social Mentions" at bounding box center [122, 90] width 224 height 38
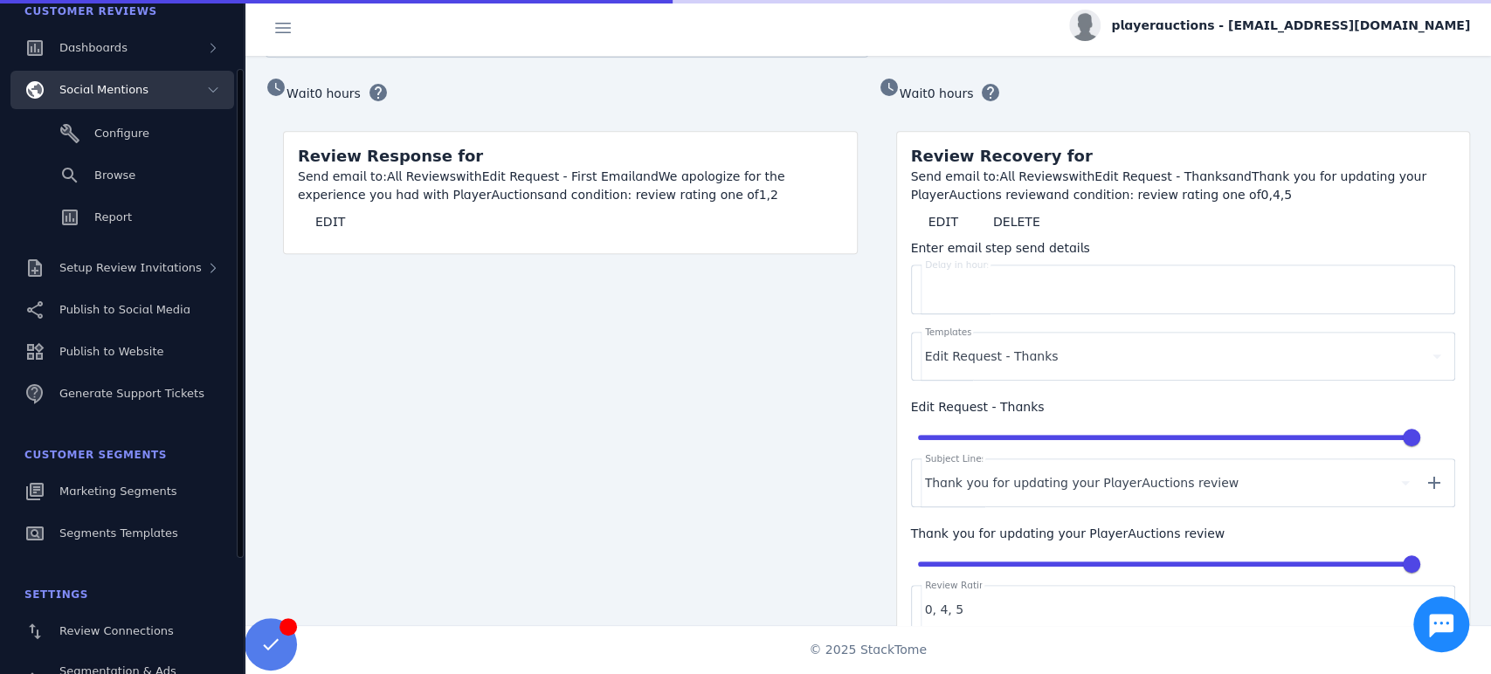
click at [160, 96] on div "Social Mentions" at bounding box center [122, 90] width 224 height 38
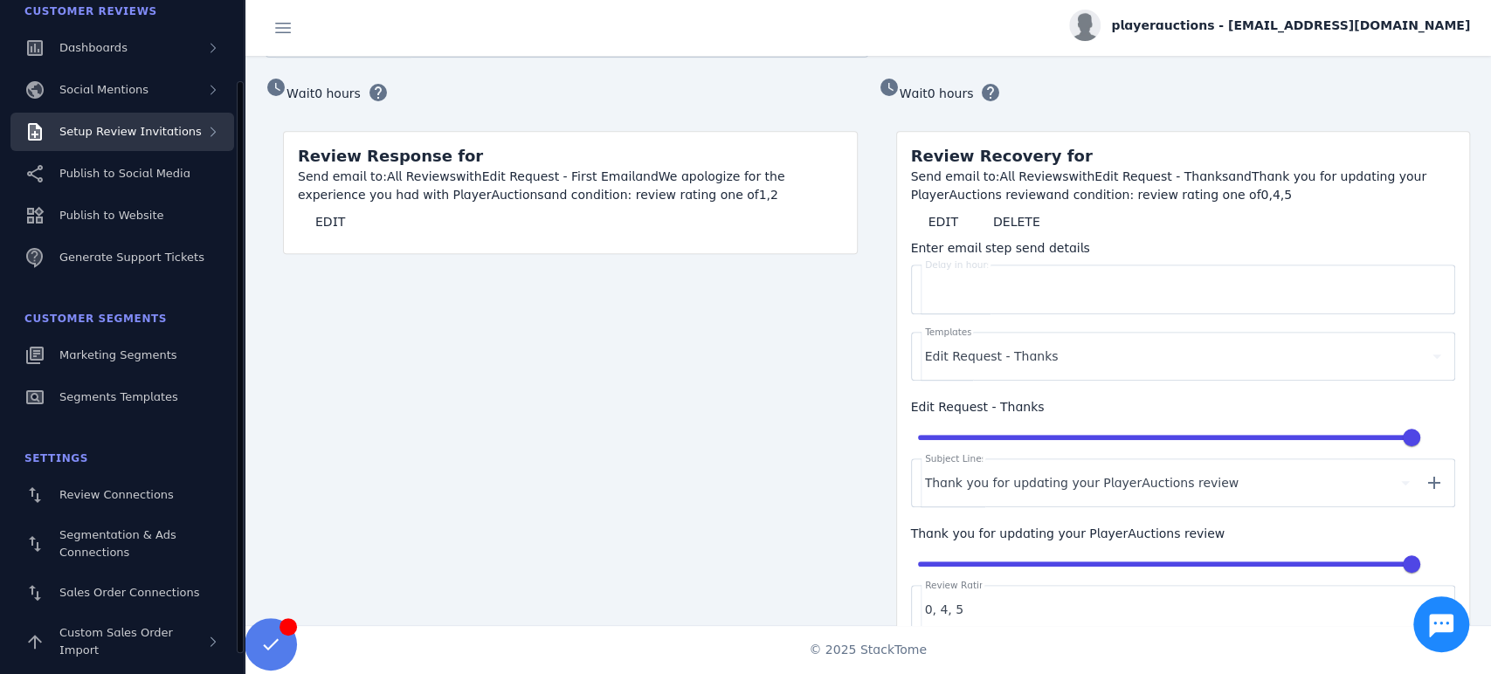
click at [154, 135] on span "Setup Review Invitations" at bounding box center [130, 131] width 142 height 13
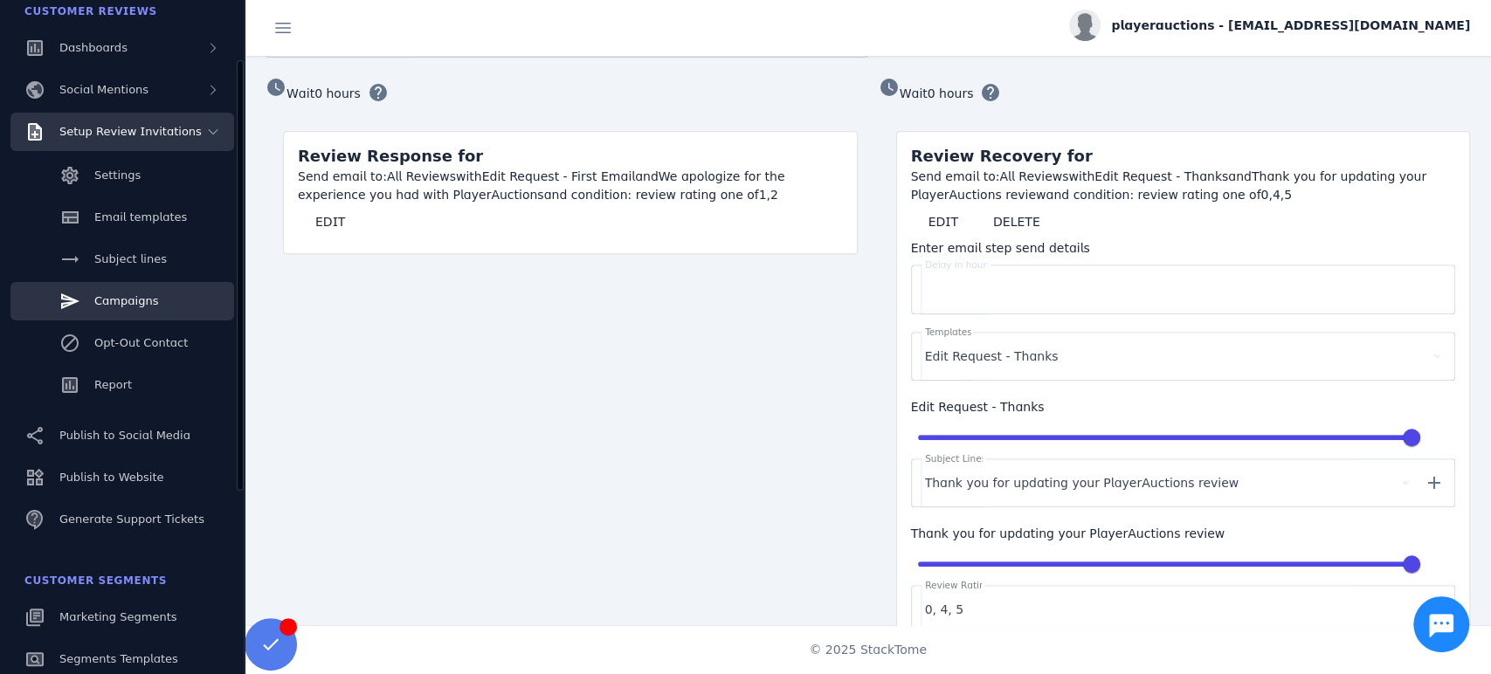
click at [154, 135] on span "Setup Review Invitations" at bounding box center [130, 131] width 142 height 13
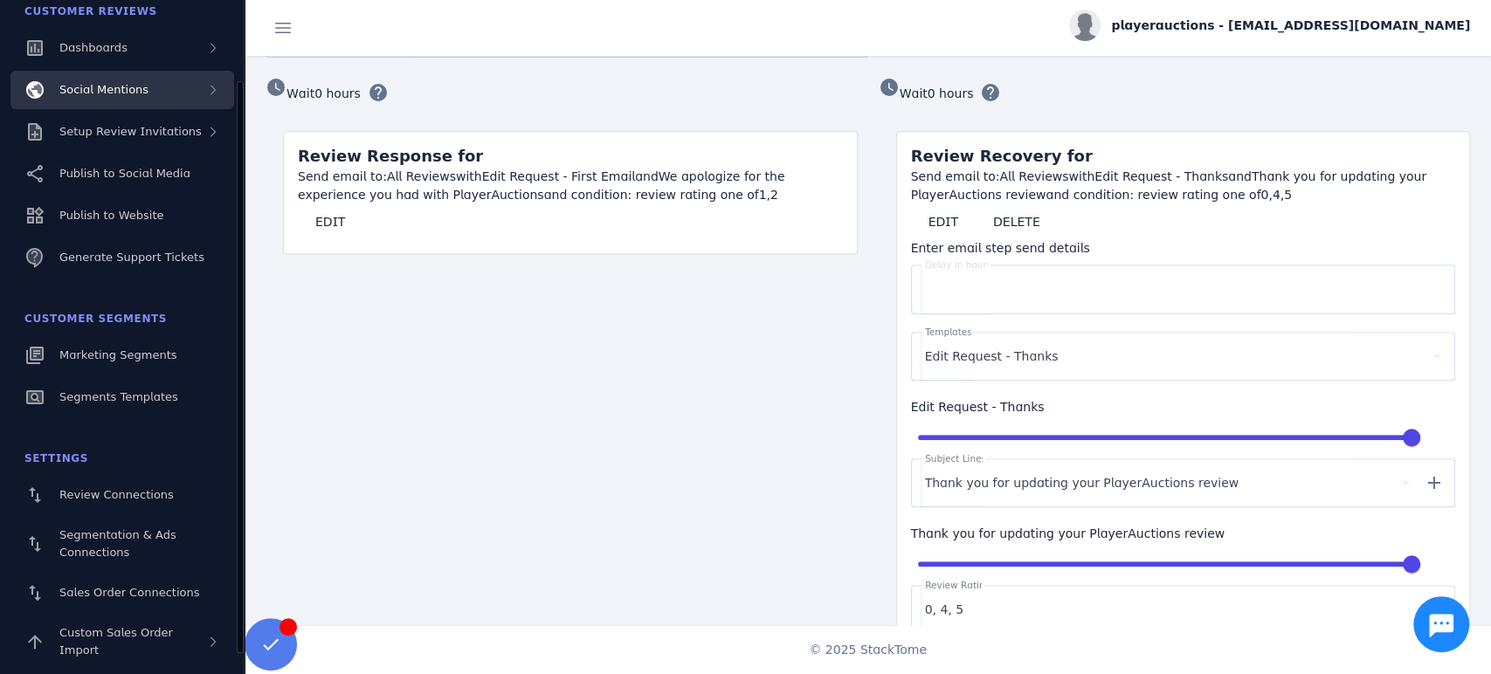
click at [150, 97] on div "Social Mentions" at bounding box center [122, 90] width 224 height 38
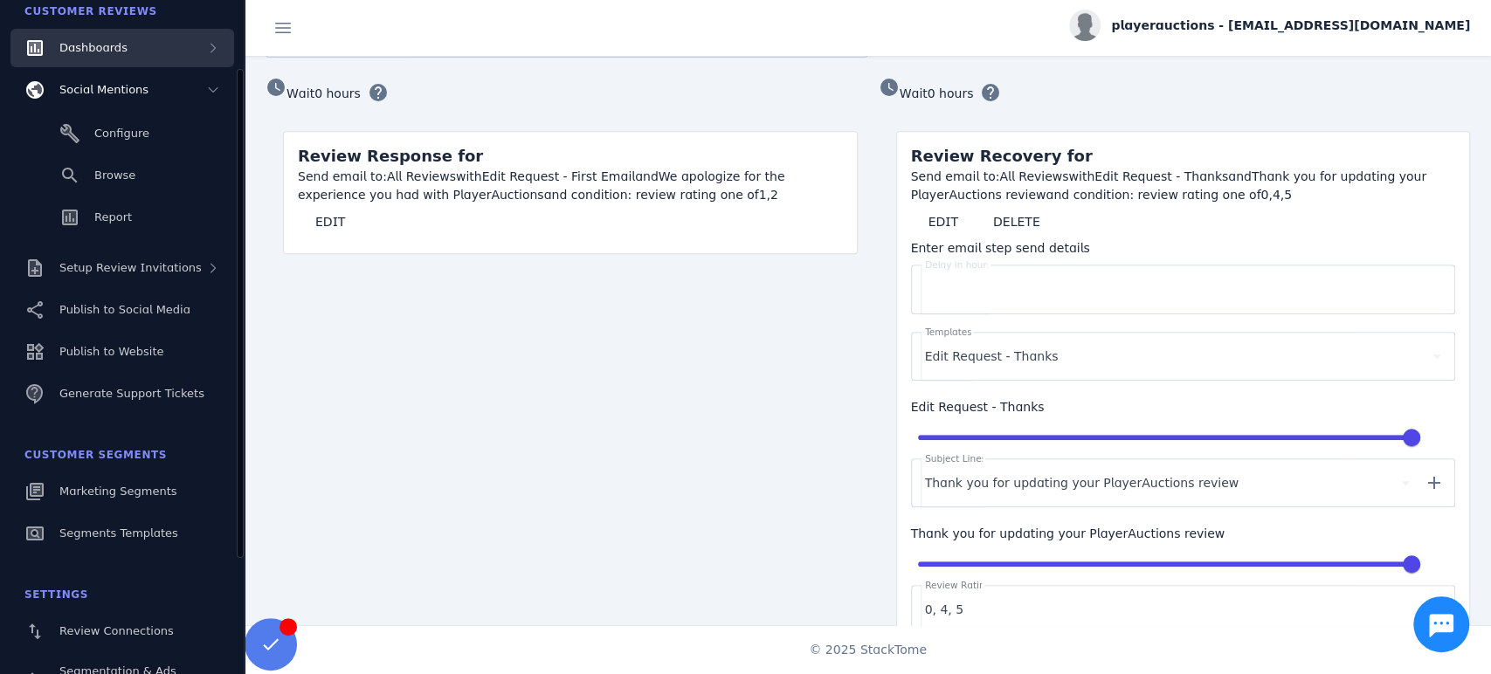
click at [152, 54] on div "Dashboards" at bounding box center [122, 48] width 224 height 38
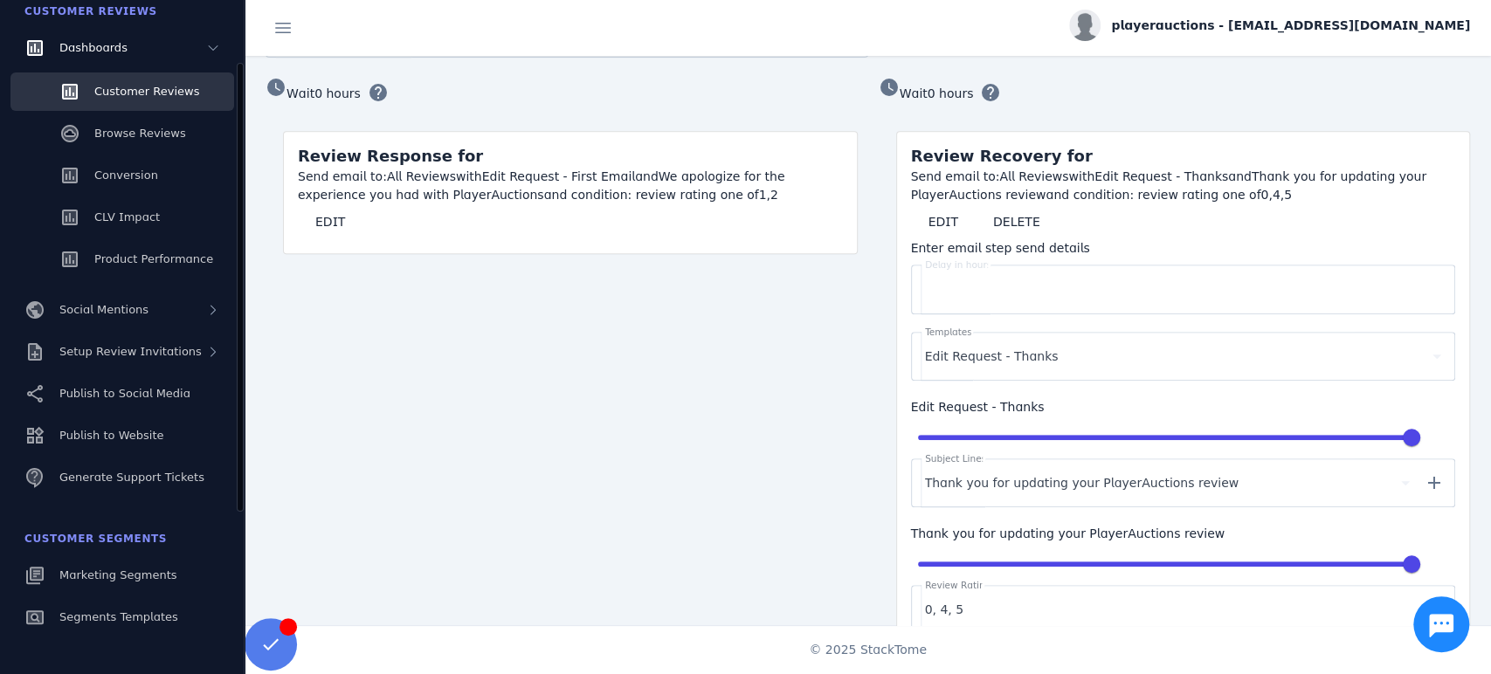
click at [141, 96] on span "Customer Reviews" at bounding box center [146, 91] width 105 height 13
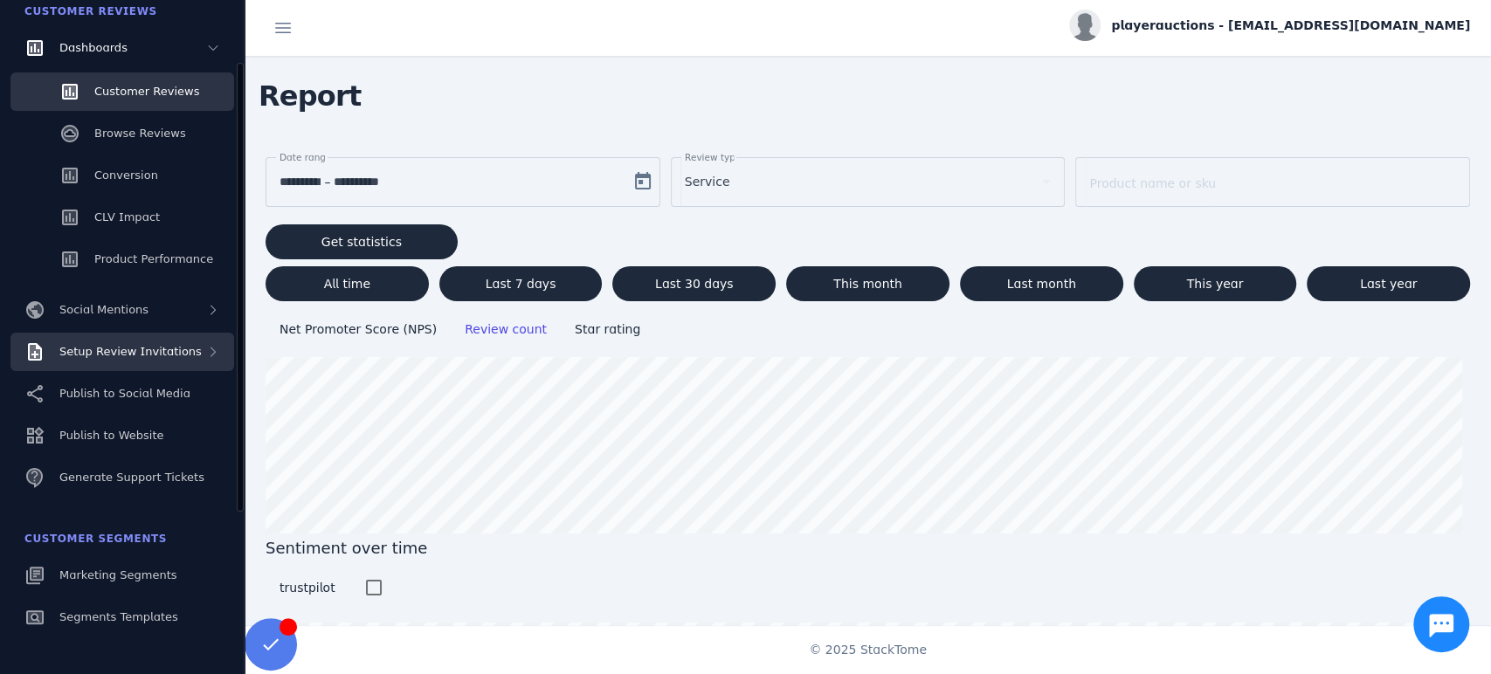
click at [143, 345] on span "Setup Review Invitations" at bounding box center [130, 351] width 142 height 13
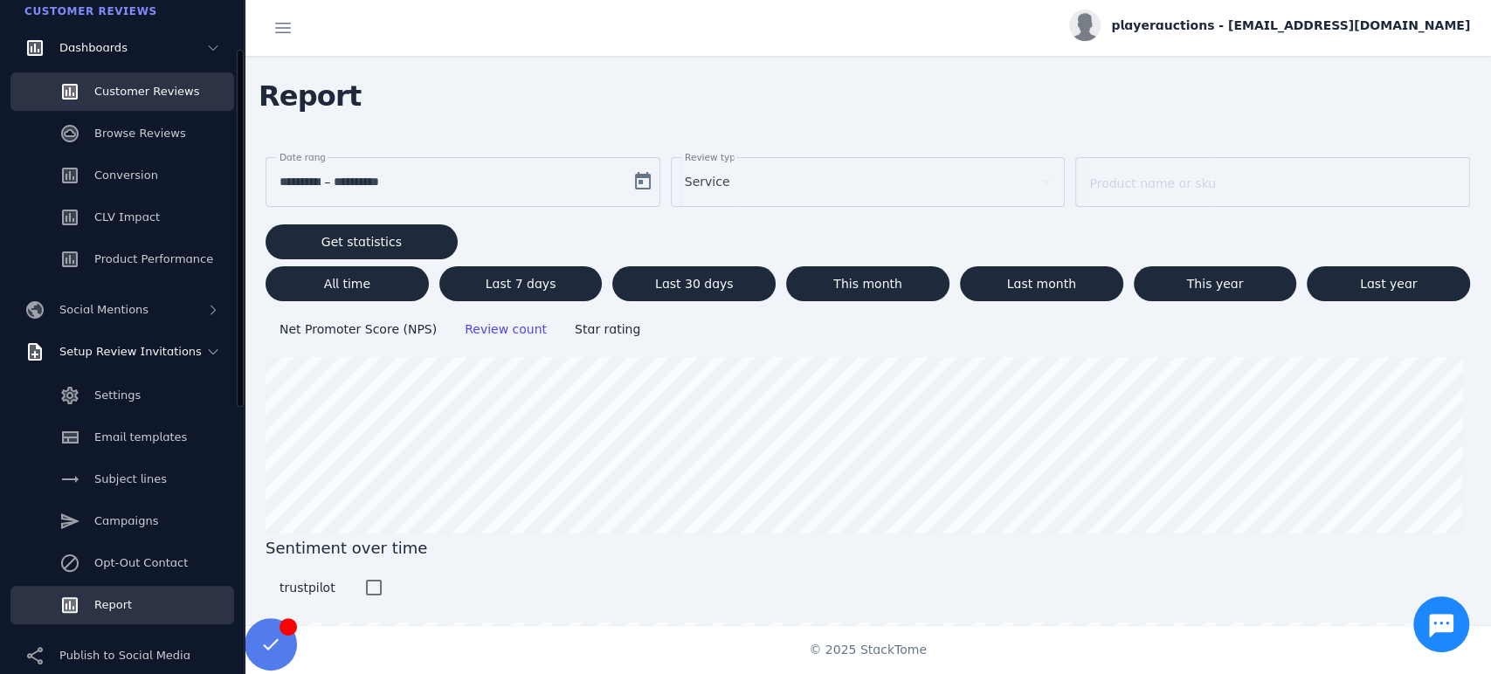
click at [119, 607] on span "Report" at bounding box center [113, 604] width 38 height 13
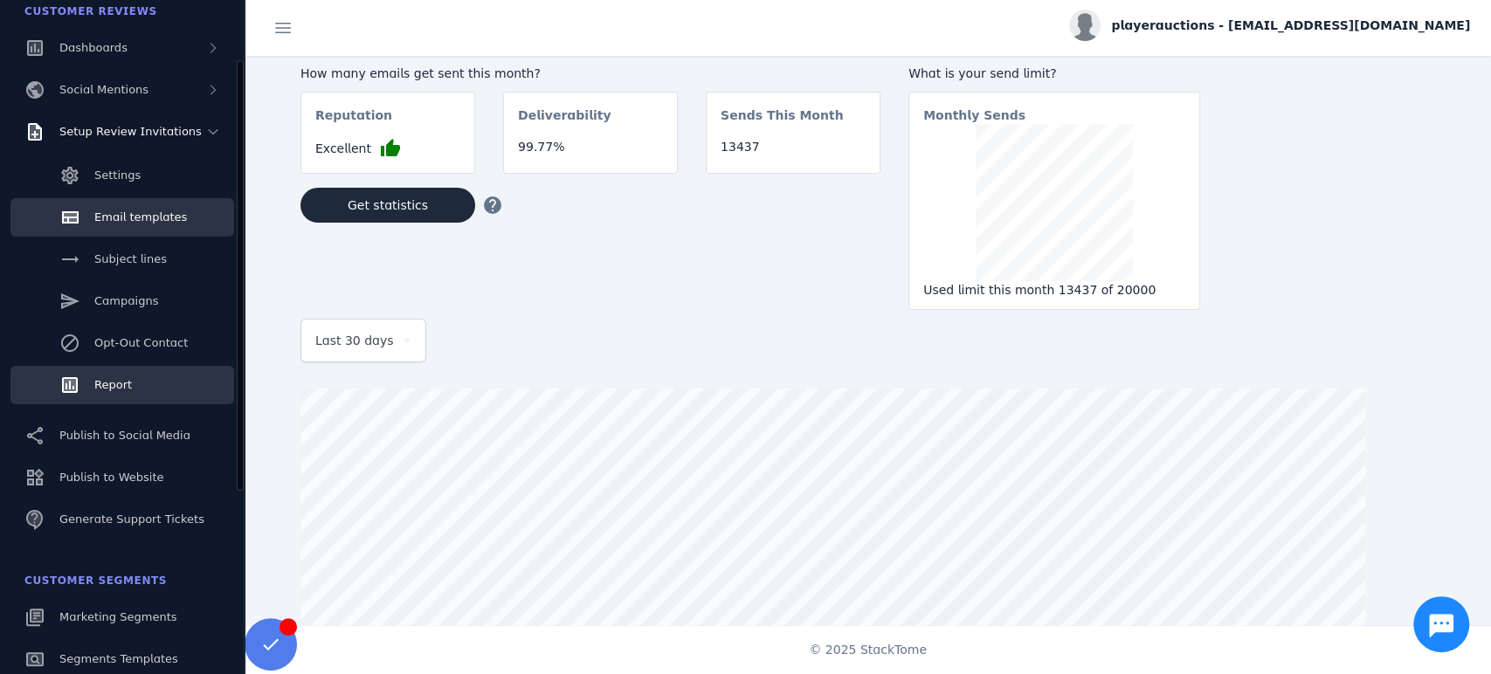
click at [139, 217] on span "Email templates" at bounding box center [140, 217] width 93 height 13
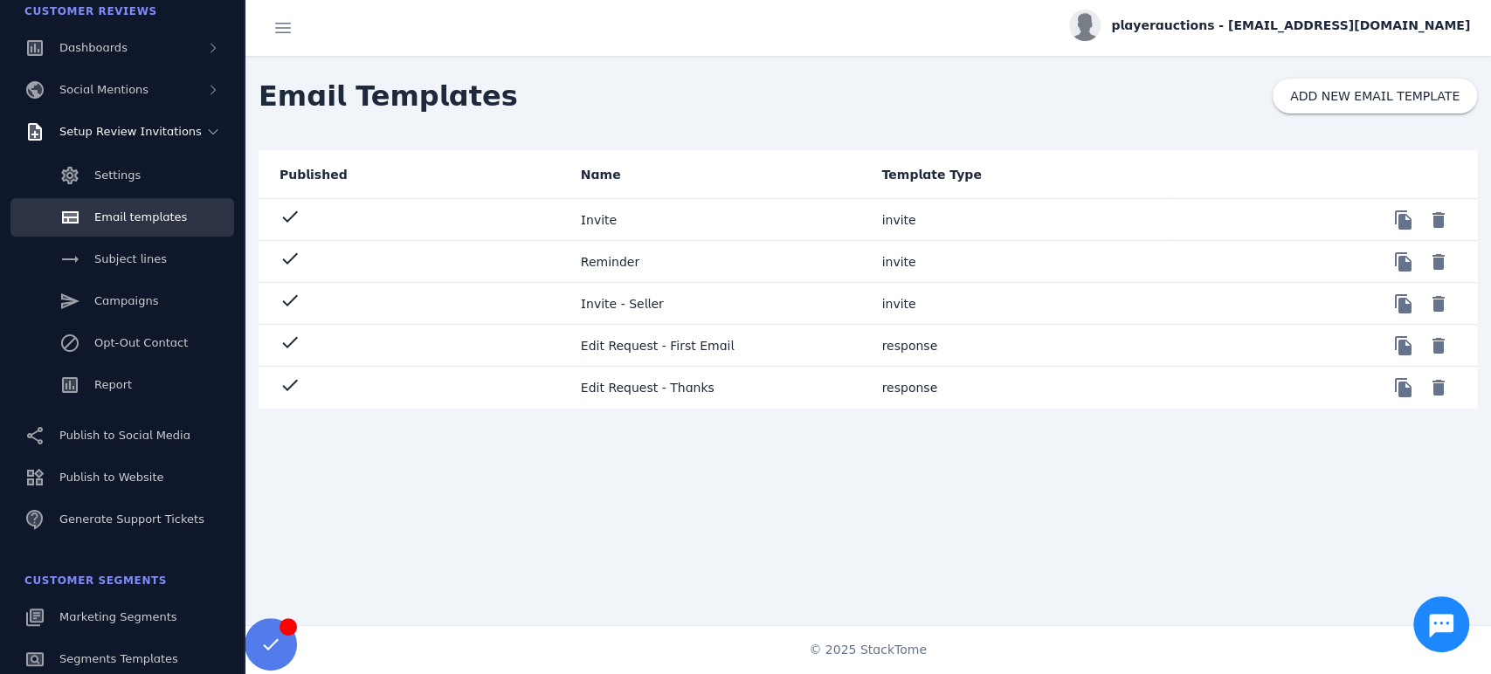
click at [489, 354] on mat-cell "check" at bounding box center [413, 346] width 308 height 42
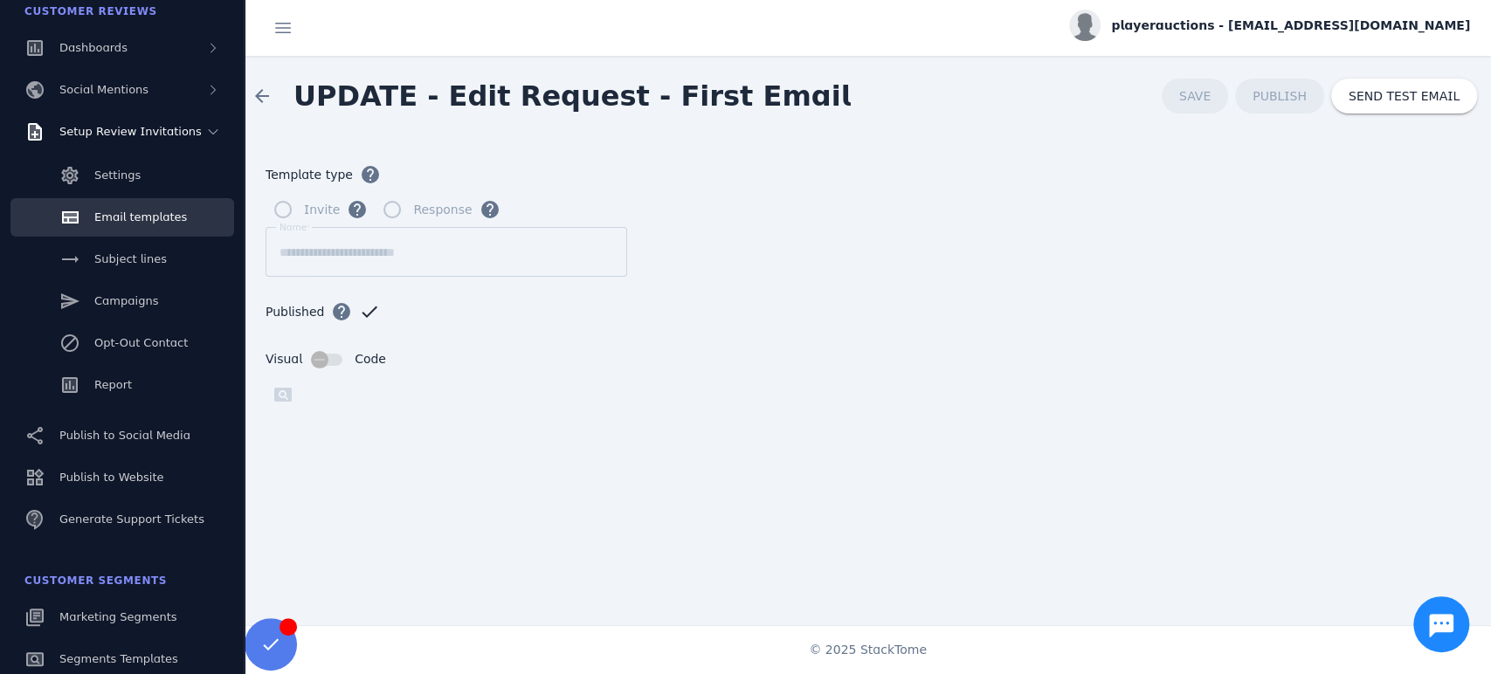
scroll to position [228, 0]
